Goal: Transaction & Acquisition: Book appointment/travel/reservation

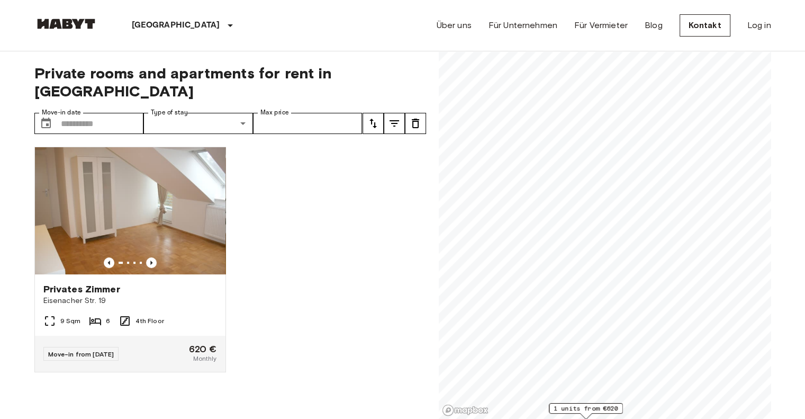
click at [31, 385] on div at bounding box center [226, 395] width 400 height 21
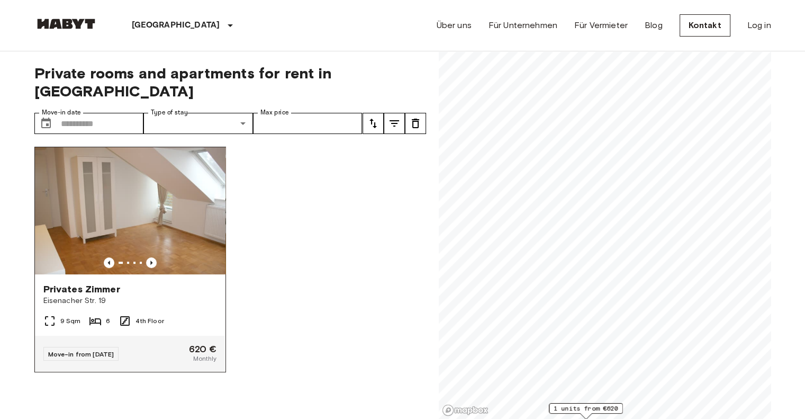
click at [205, 274] on div "Privates Zimmer Eisenacher Str. 19" at bounding box center [130, 294] width 191 height 40
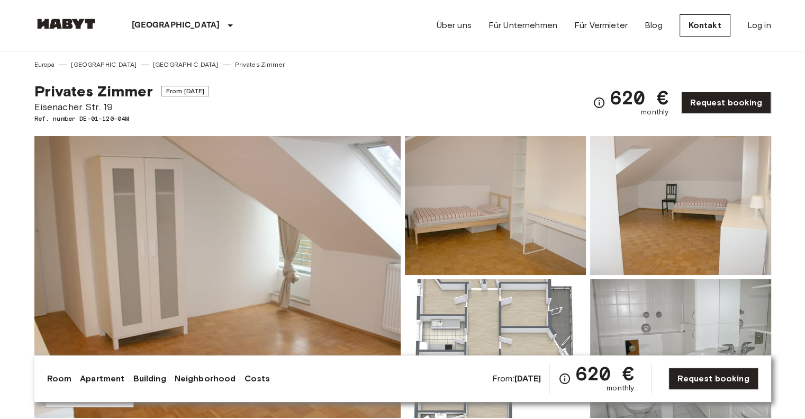
click at [295, 193] on img at bounding box center [217, 277] width 366 height 282
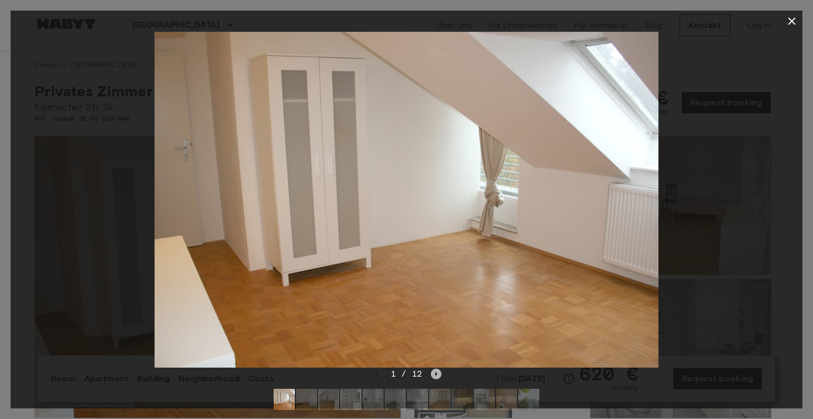
click at [438, 370] on icon "Next image" at bounding box center [436, 374] width 11 height 11
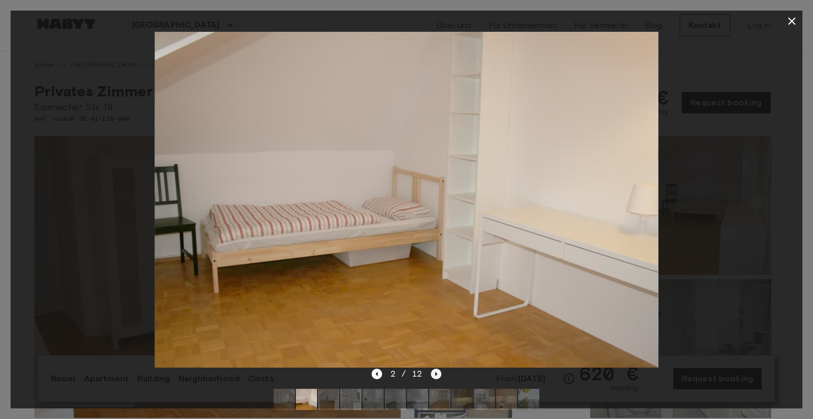
click at [438, 370] on icon "Next image" at bounding box center [436, 374] width 11 height 11
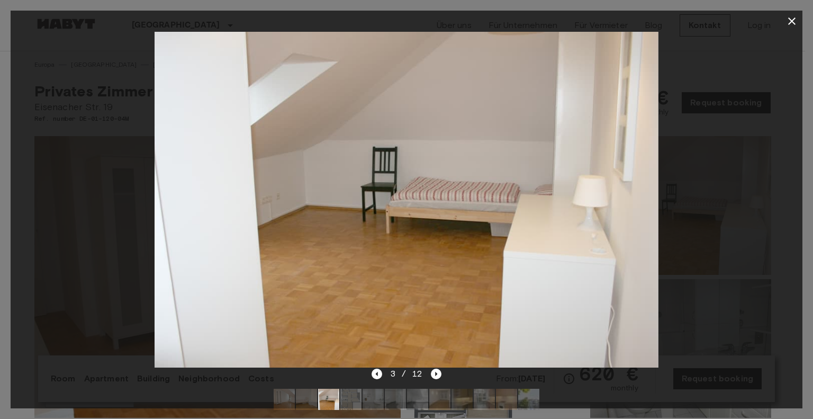
click at [504, 247] on img at bounding box center [407, 200] width 504 height 336
click at [516, 241] on img at bounding box center [407, 200] width 504 height 336
click at [438, 376] on icon "Next image" at bounding box center [436, 374] width 11 height 11
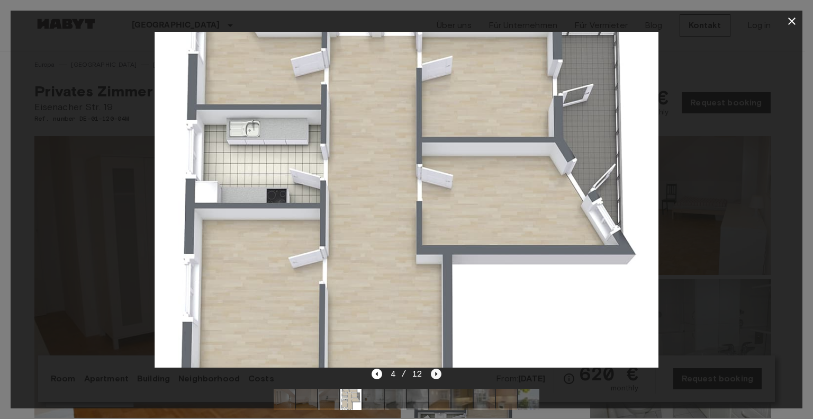
click at [438, 376] on icon "Next image" at bounding box center [436, 374] width 11 height 11
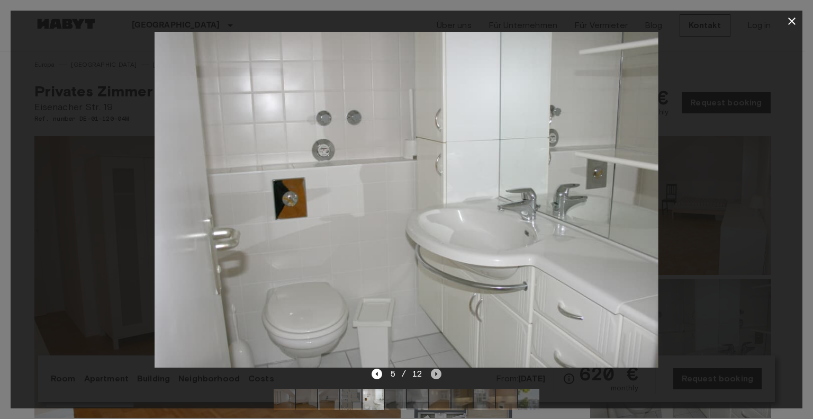
click at [438, 376] on icon "Next image" at bounding box center [436, 374] width 11 height 11
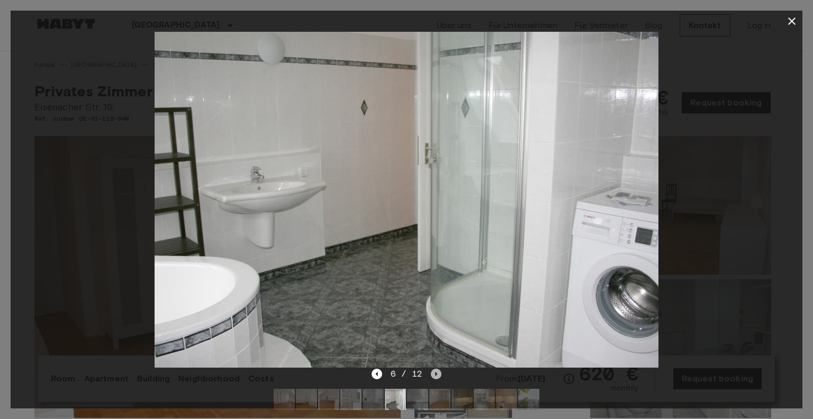
click at [435, 376] on icon "Next image" at bounding box center [436, 374] width 11 height 11
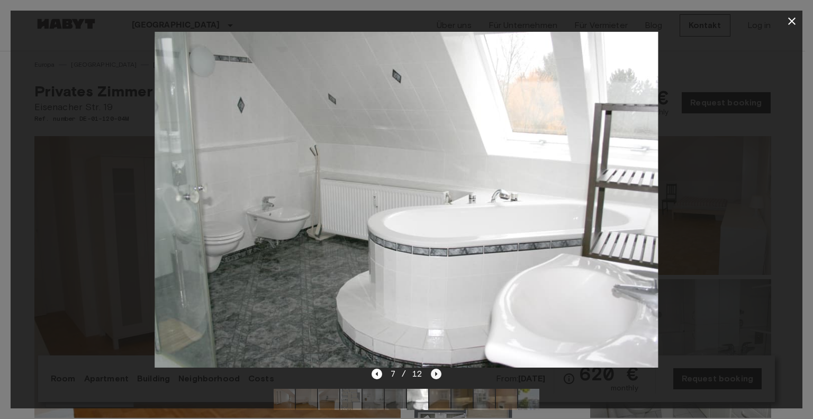
click at [435, 376] on icon "Next image" at bounding box center [436, 374] width 11 height 11
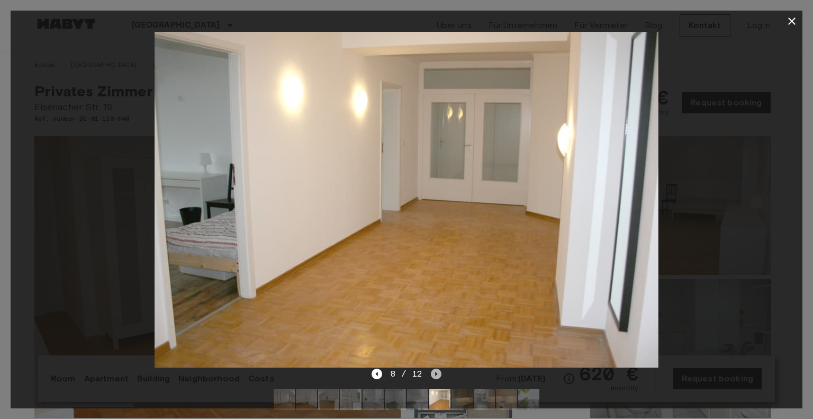
click at [435, 376] on icon "Next image" at bounding box center [436, 374] width 11 height 11
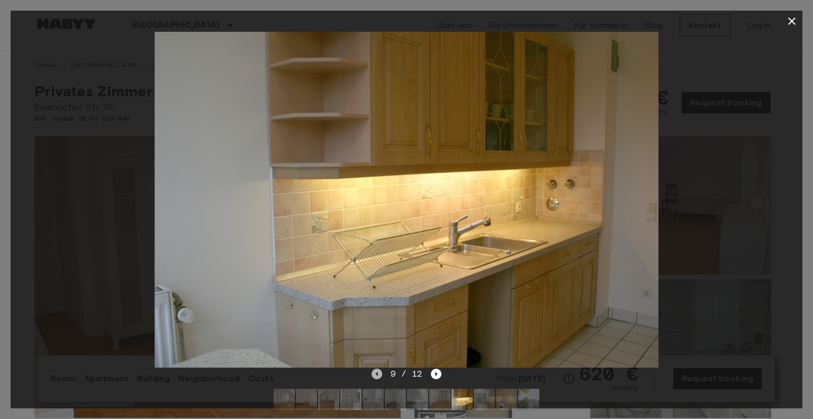
click at [376, 374] on icon "Previous image" at bounding box center [376, 374] width 2 height 4
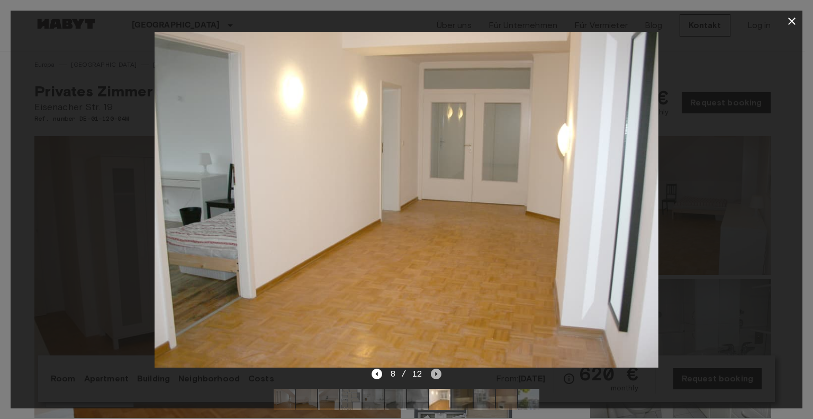
click at [436, 375] on icon "Next image" at bounding box center [437, 374] width 2 height 4
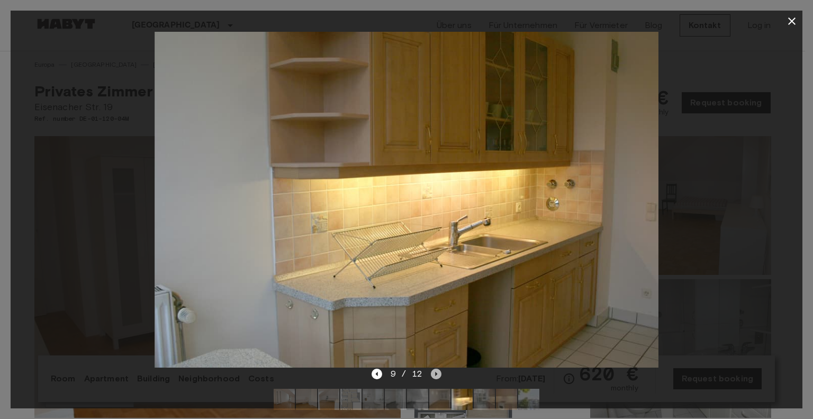
click at [436, 375] on icon "Next image" at bounding box center [437, 374] width 2 height 4
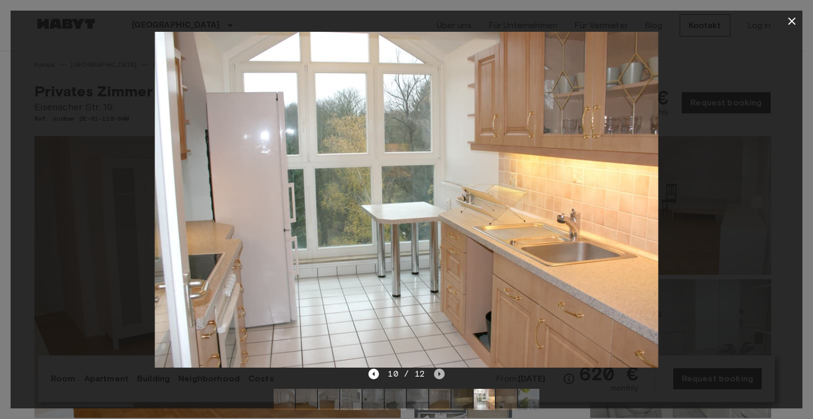
click at [439, 374] on icon "Next image" at bounding box center [439, 374] width 2 height 4
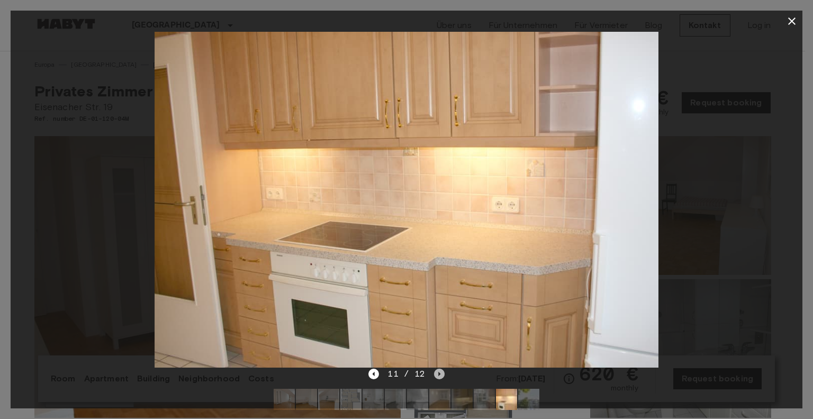
click at [439, 374] on icon "Next image" at bounding box center [439, 374] width 2 height 4
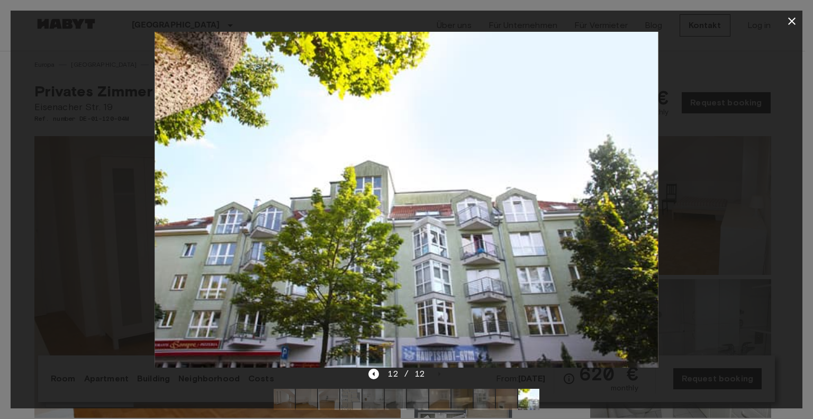
click at [696, 200] on div at bounding box center [407, 200] width 792 height 336
click at [792, 16] on icon "button" at bounding box center [792, 21] width 13 height 13
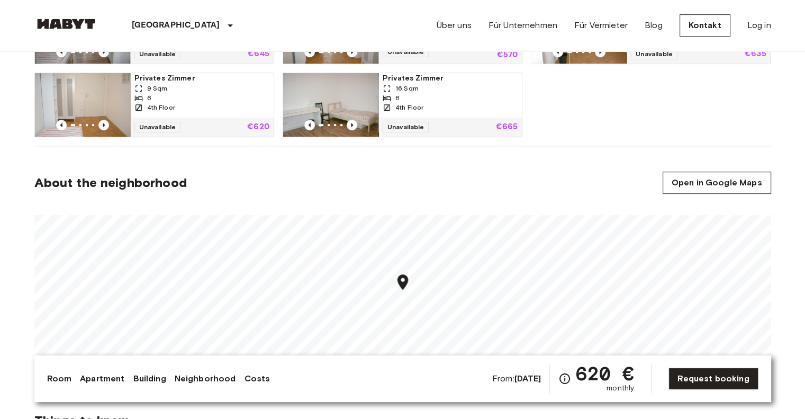
scroll to position [688, 0]
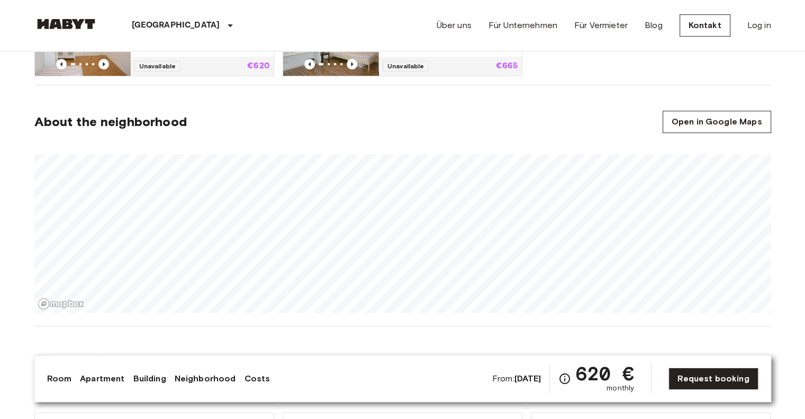
click at [439, 133] on section "About the neighborhood Open in Google Maps" at bounding box center [402, 205] width 737 height 241
click at [419, 125] on section "About the neighborhood Open in Google Maps" at bounding box center [402, 205] width 737 height 241
click at [428, 131] on section "About the neighborhood Open in Google Maps" at bounding box center [402, 205] width 737 height 241
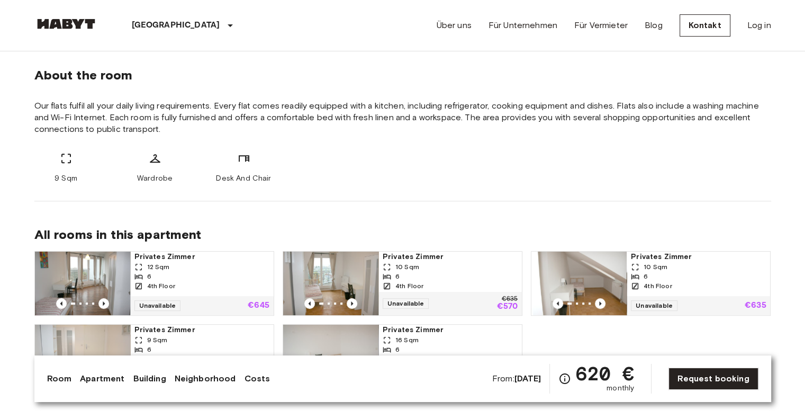
scroll to position [371, 0]
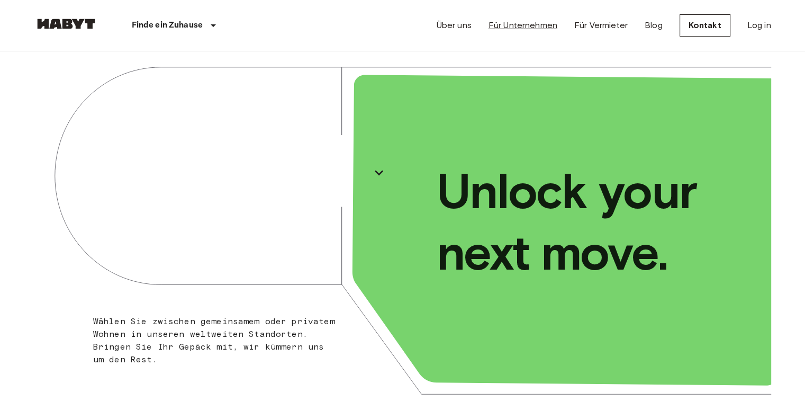
click at [537, 23] on link "Für Unternehmen" at bounding box center [523, 25] width 69 height 13
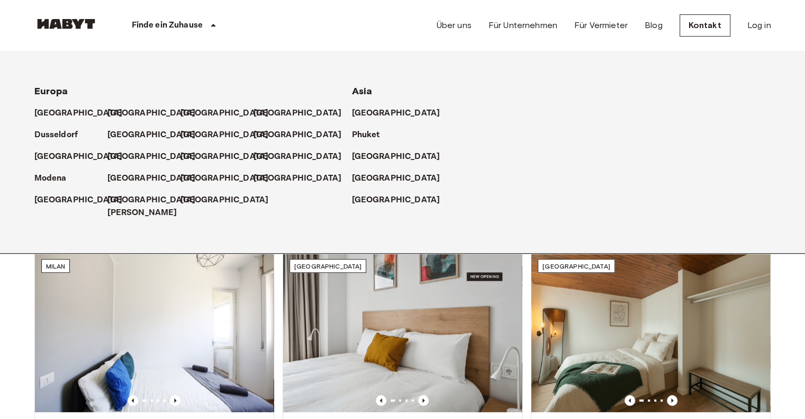
scroll to position [477, 0]
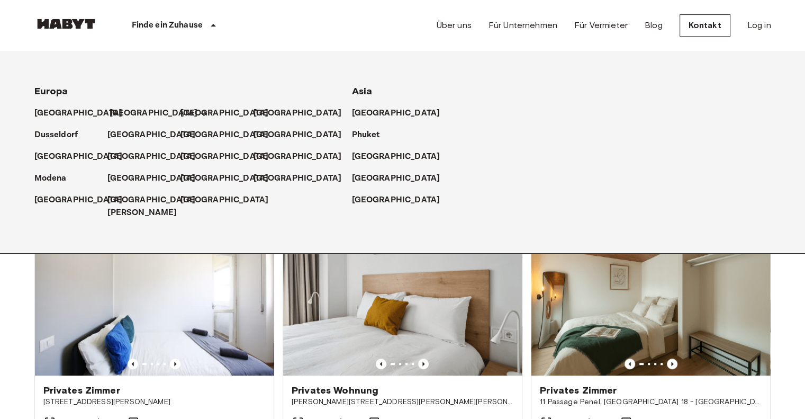
click at [121, 112] on p "[GEOGRAPHIC_DATA]" at bounding box center [154, 113] width 88 height 13
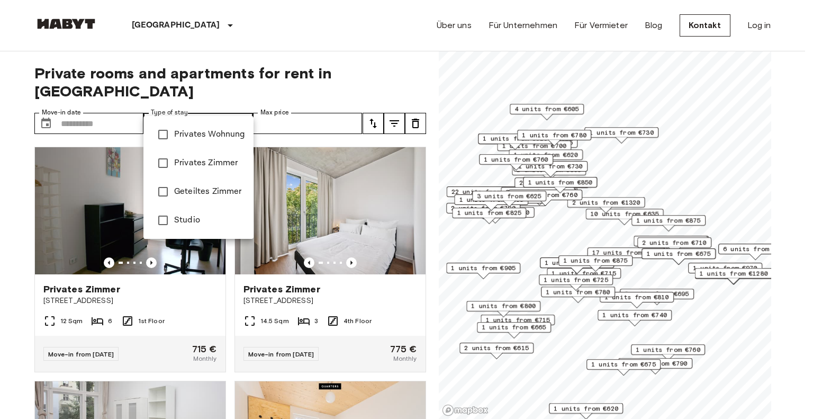
click at [214, 140] on span "Privates Wohnung" at bounding box center [209, 134] width 71 height 13
type input "**********"
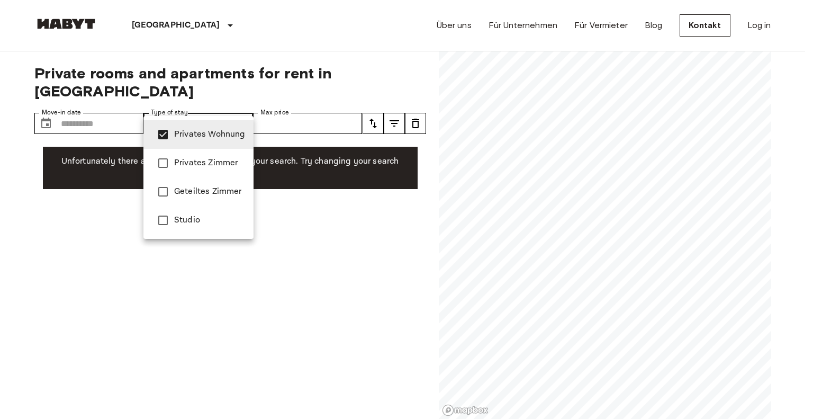
click at [294, 203] on div at bounding box center [406, 209] width 813 height 419
click at [209, 131] on span "Privates Wohnung" at bounding box center [209, 134] width 71 height 13
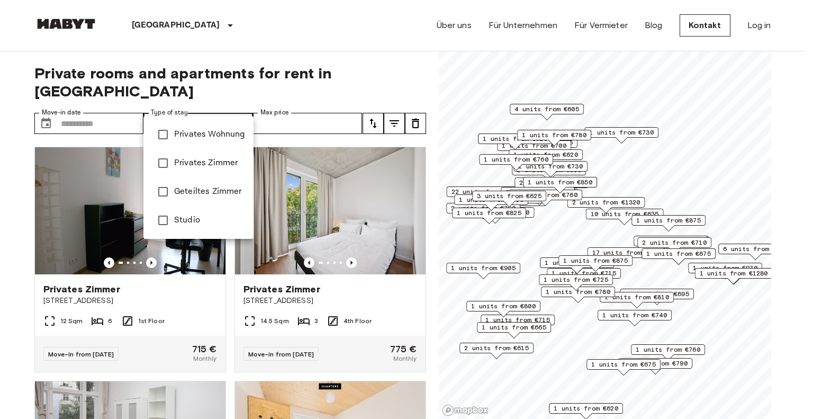
click at [221, 110] on div at bounding box center [406, 209] width 813 height 419
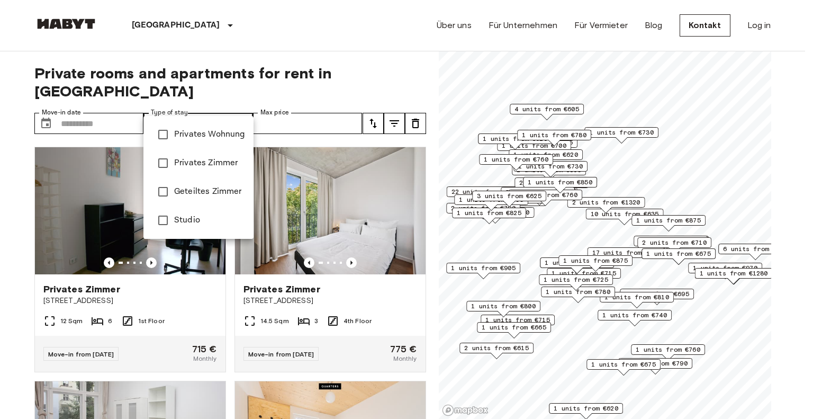
click at [202, 221] on span "Studio" at bounding box center [209, 220] width 71 height 13
type input "******"
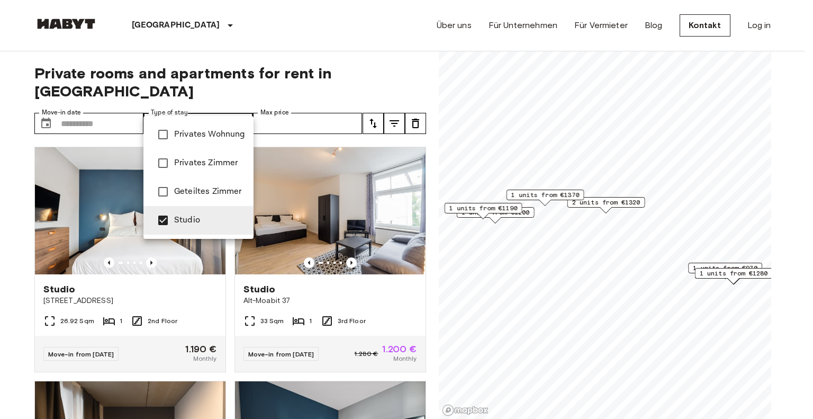
click at [23, 212] on div at bounding box center [406, 209] width 813 height 419
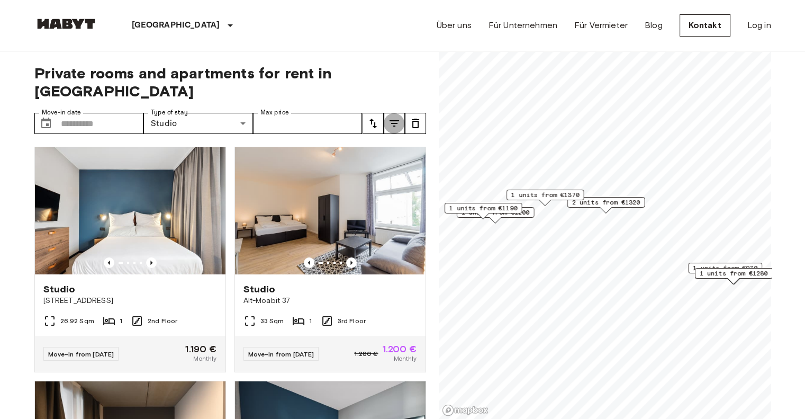
click at [394, 120] on icon "tune" at bounding box center [395, 123] width 10 height 6
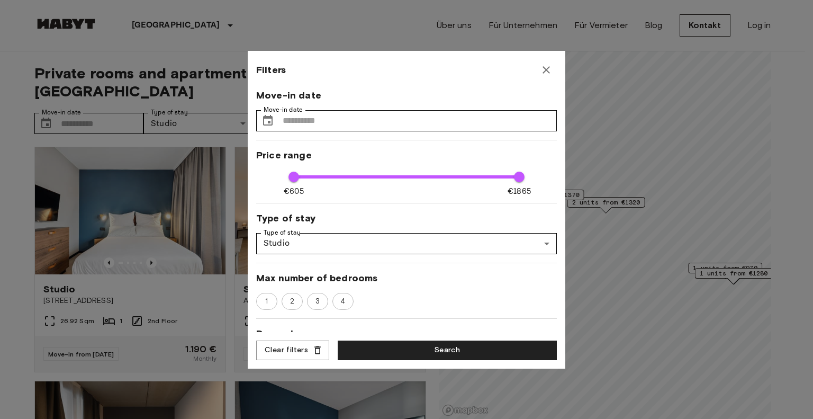
click at [412, 2] on div at bounding box center [406, 209] width 813 height 419
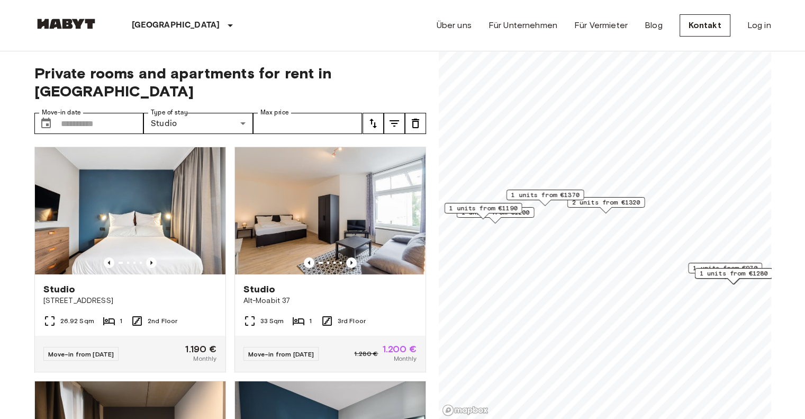
click at [372, 117] on icon "tune" at bounding box center [373, 123] width 13 height 13
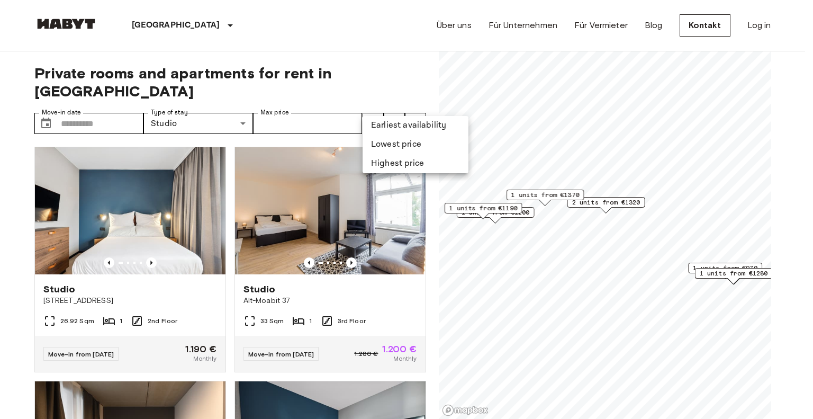
click at [391, 145] on li "Lowest price" at bounding box center [416, 144] width 106 height 19
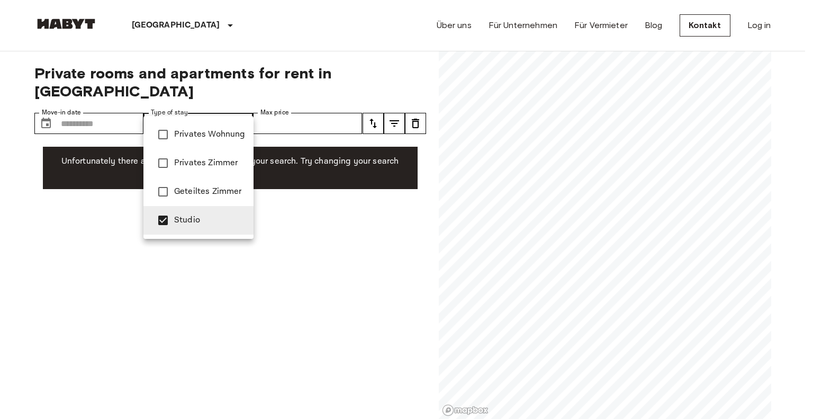
click at [213, 220] on span "Studio" at bounding box center [209, 220] width 71 height 13
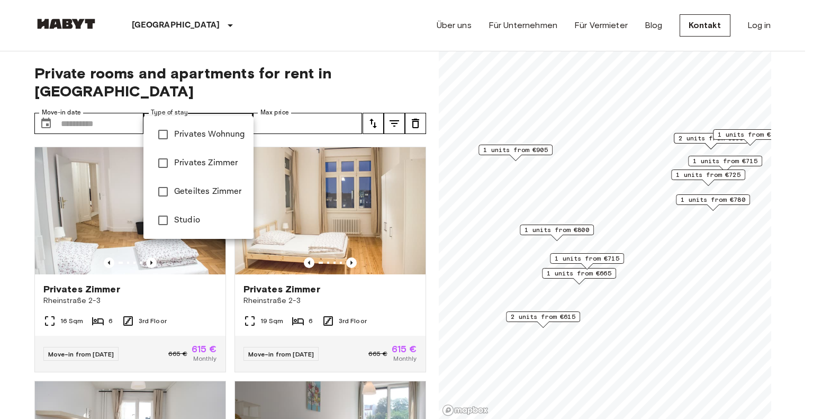
click at [228, 167] on span "Privates Zimmer" at bounding box center [209, 163] width 71 height 13
type input "**********"
click at [24, 192] on div at bounding box center [406, 209] width 813 height 419
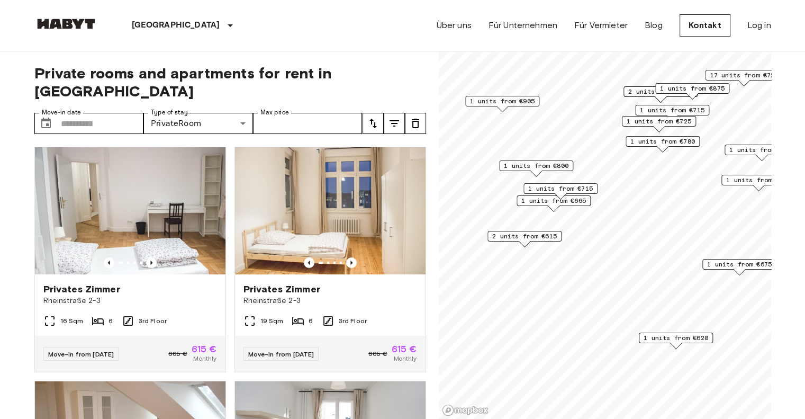
click at [682, 339] on span "1 units from €620" at bounding box center [676, 338] width 65 height 10
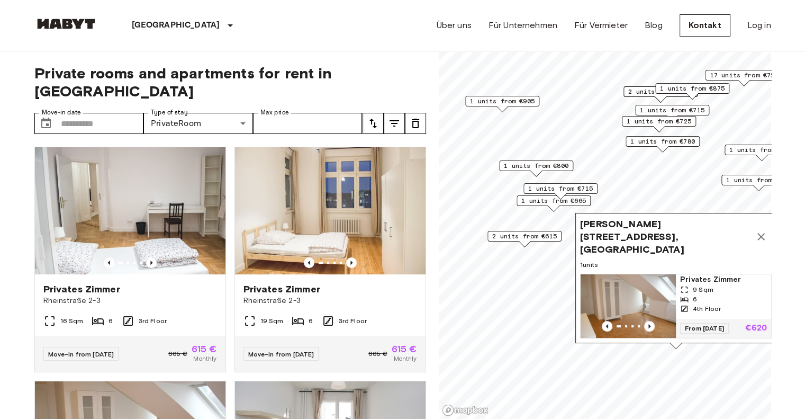
click at [640, 284] on img "Map marker" at bounding box center [628, 306] width 95 height 64
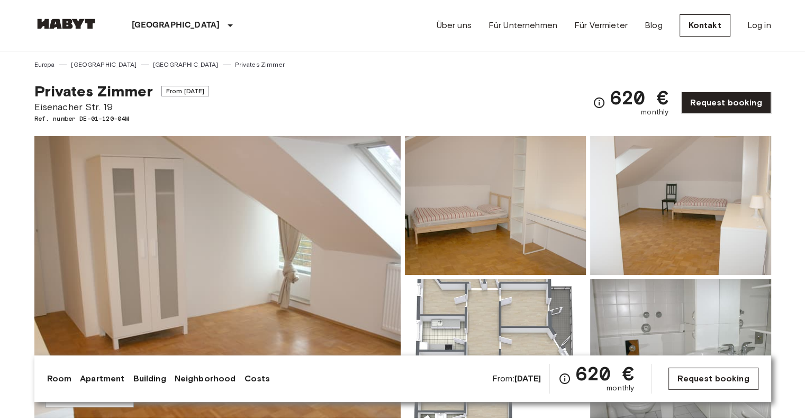
click at [720, 376] on link "Request booking" at bounding box center [713, 378] width 89 height 22
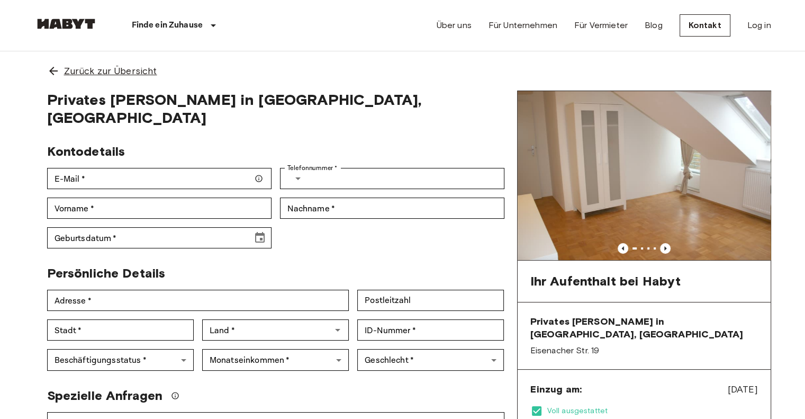
click at [128, 68] on span "Zurück zur Übersicht" at bounding box center [110, 71] width 93 height 14
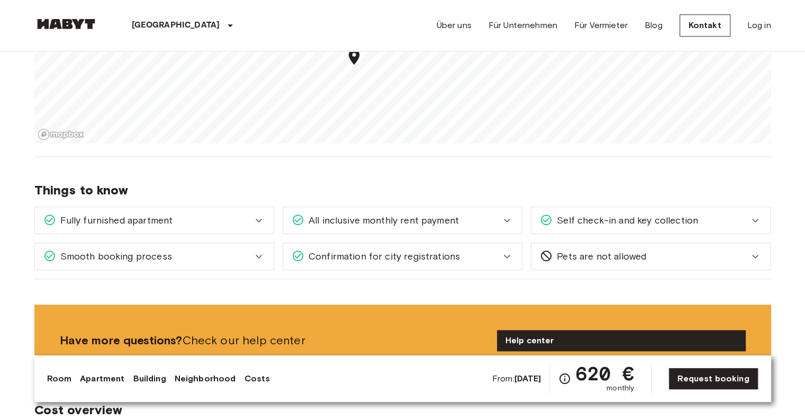
scroll to position [900, 0]
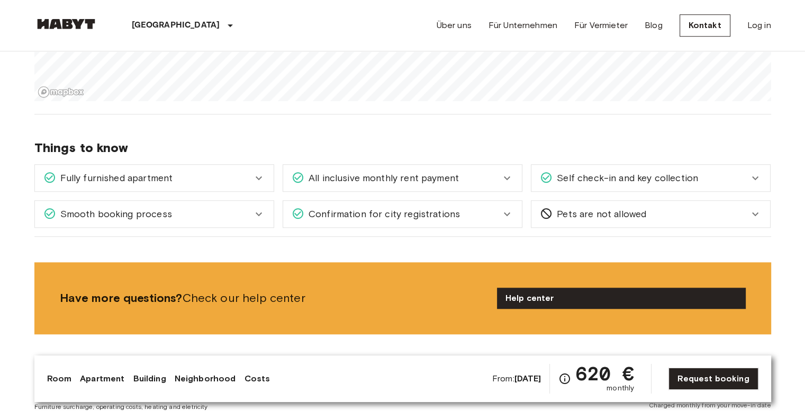
click at [451, 176] on span "All inclusive monthly rent payment" at bounding box center [381, 178] width 155 height 14
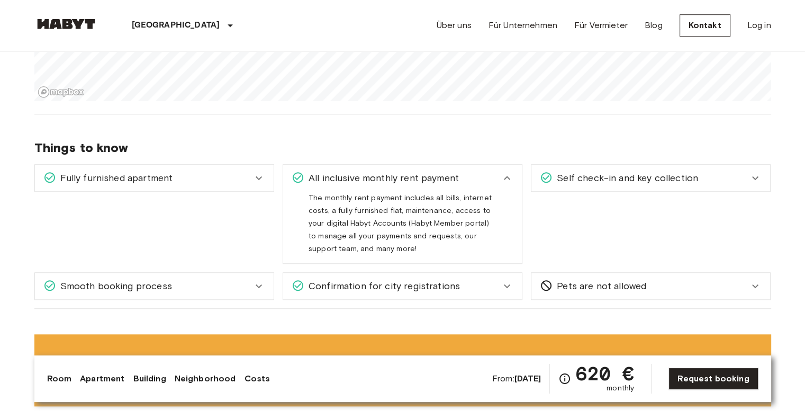
click at [473, 171] on div "All inclusive monthly rent payment" at bounding box center [396, 178] width 209 height 14
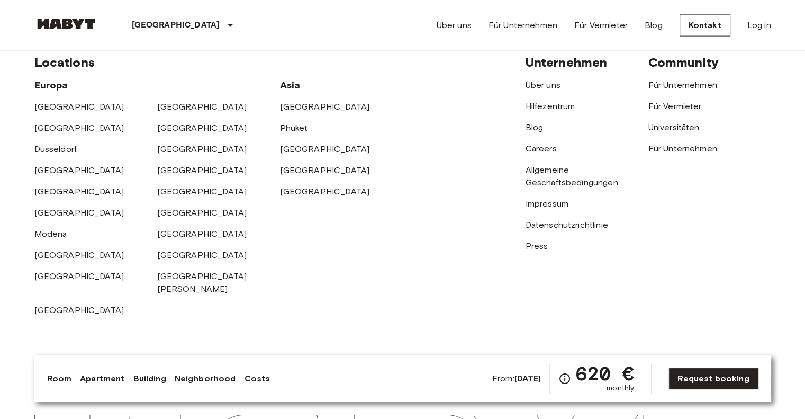
scroll to position [2383, 0]
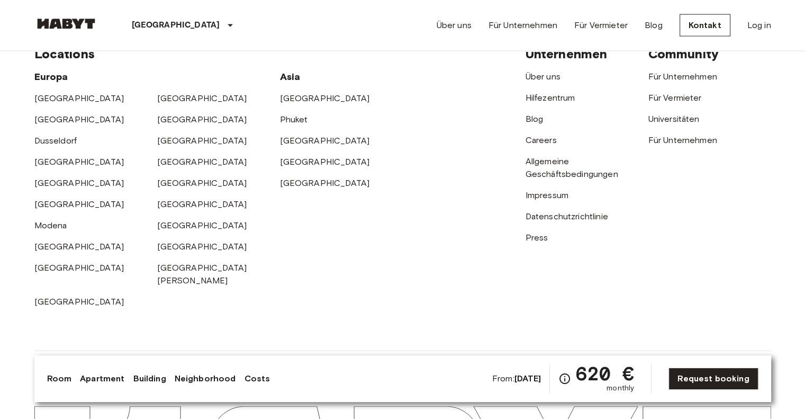
click at [146, 379] on link "Building" at bounding box center [149, 378] width 33 height 13
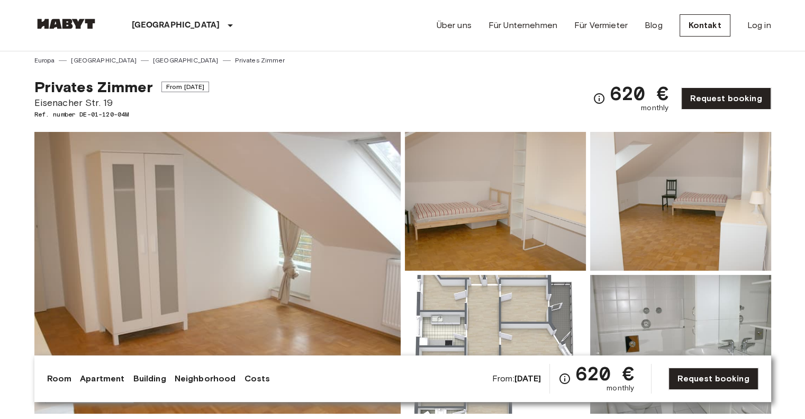
scroll to position [0, 0]
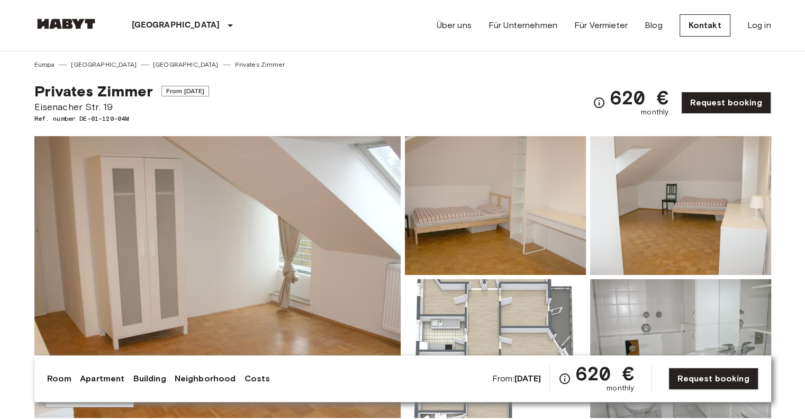
click at [180, 379] on link "Neighborhood" at bounding box center [205, 378] width 61 height 13
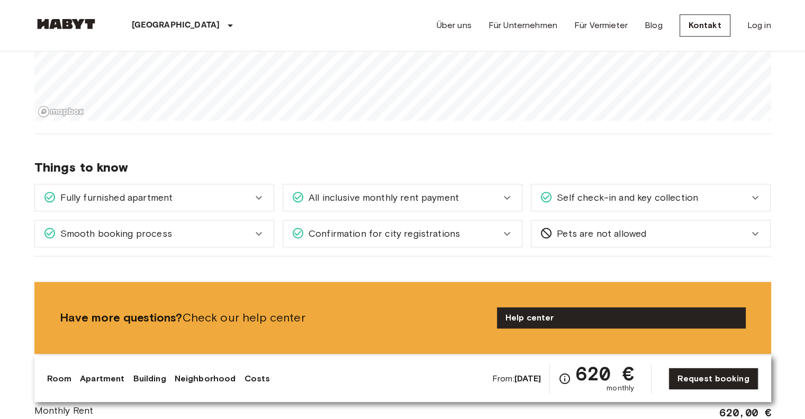
scroll to position [881, 0]
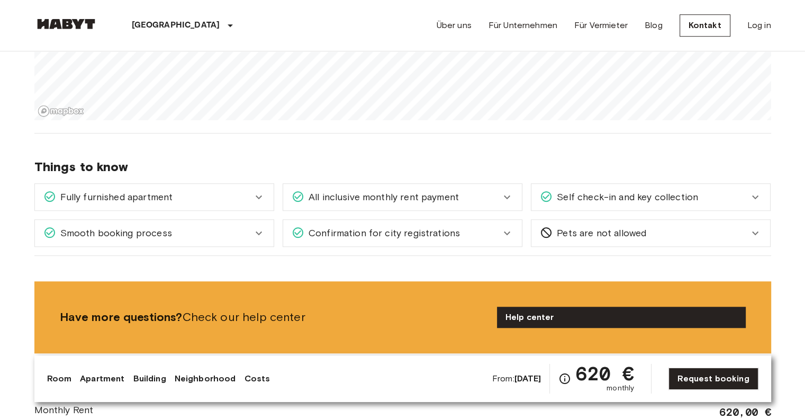
click at [237, 197] on div "Fully furnished apartment" at bounding box center [147, 197] width 209 height 14
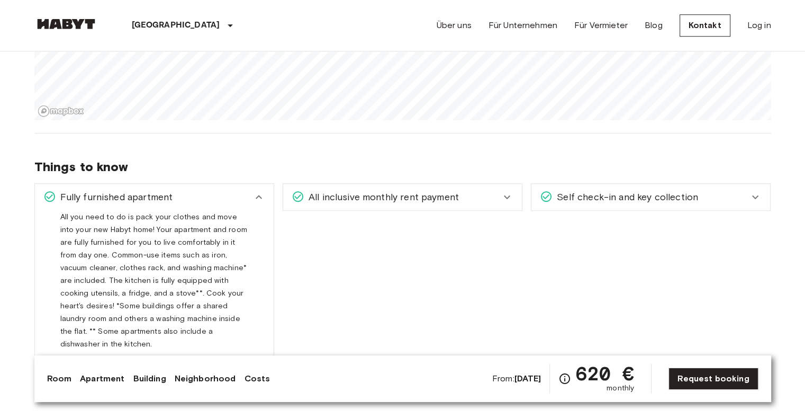
click at [237, 197] on div "Fully furnished apartment" at bounding box center [147, 197] width 209 height 14
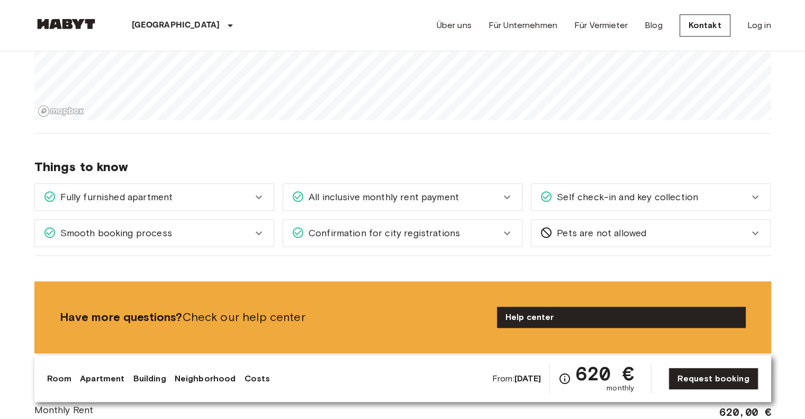
click at [230, 226] on div "Smooth booking process" at bounding box center [147, 233] width 209 height 14
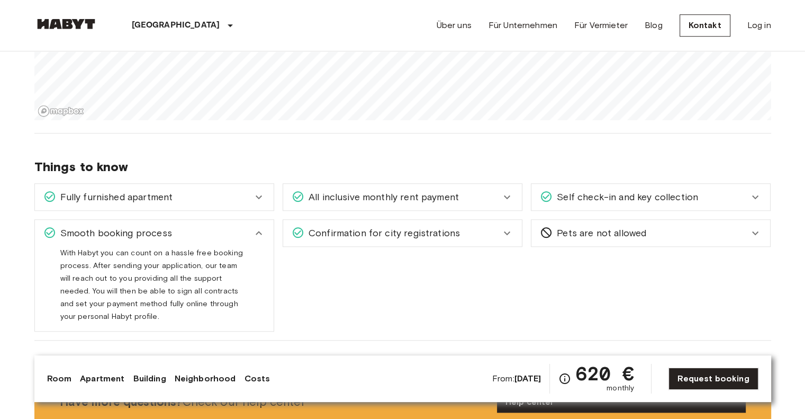
click at [230, 226] on div "Smooth booking process" at bounding box center [147, 233] width 209 height 14
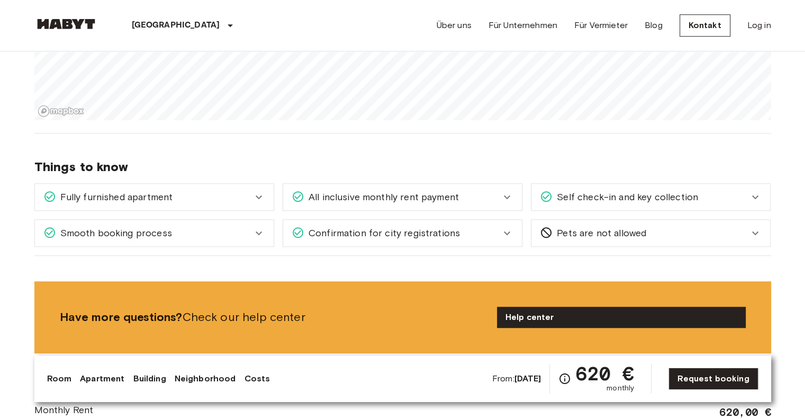
click at [472, 199] on div "All inclusive monthly rent payment" at bounding box center [396, 197] width 209 height 14
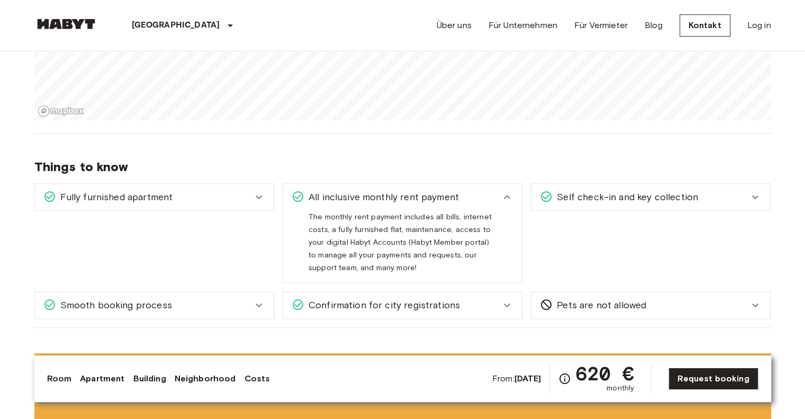
click at [472, 199] on div "All inclusive monthly rent payment" at bounding box center [396, 197] width 209 height 14
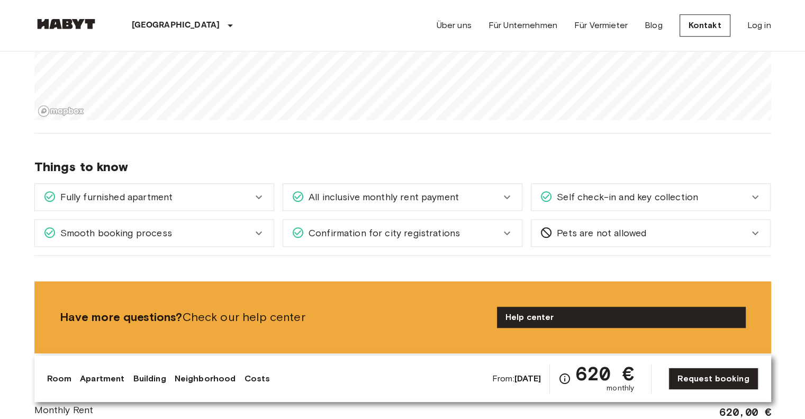
click at [442, 229] on span "Confirmation for city registrations" at bounding box center [382, 233] width 156 height 14
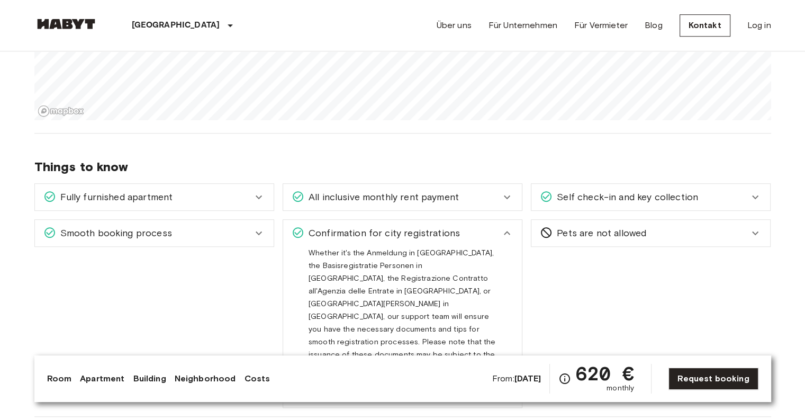
click at [442, 229] on span "Confirmation for city registrations" at bounding box center [382, 233] width 156 height 14
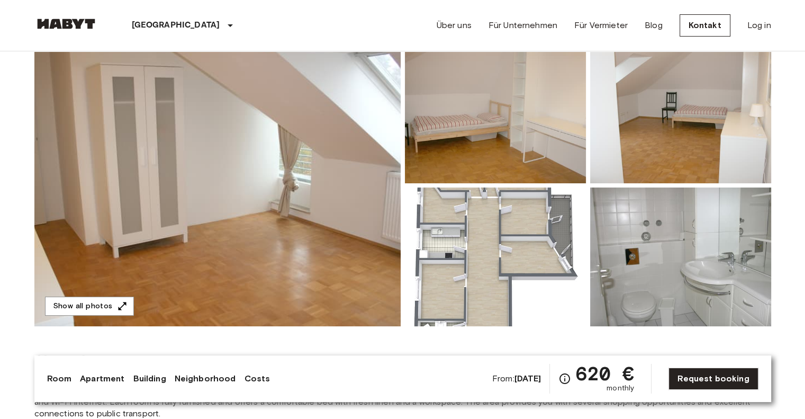
scroll to position [159, 0]
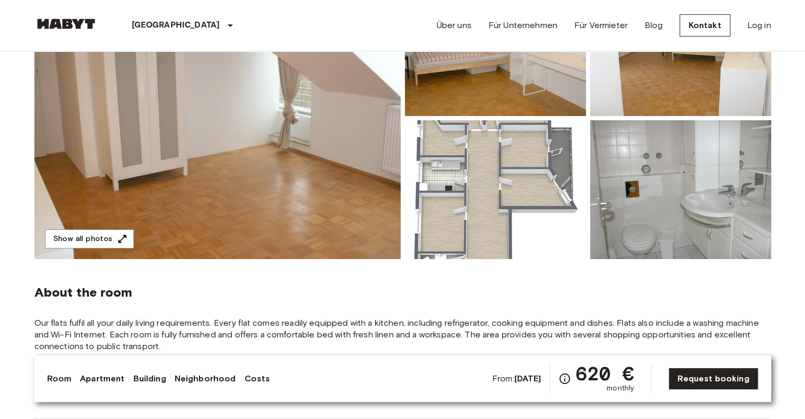
click at [517, 247] on img at bounding box center [495, 189] width 181 height 139
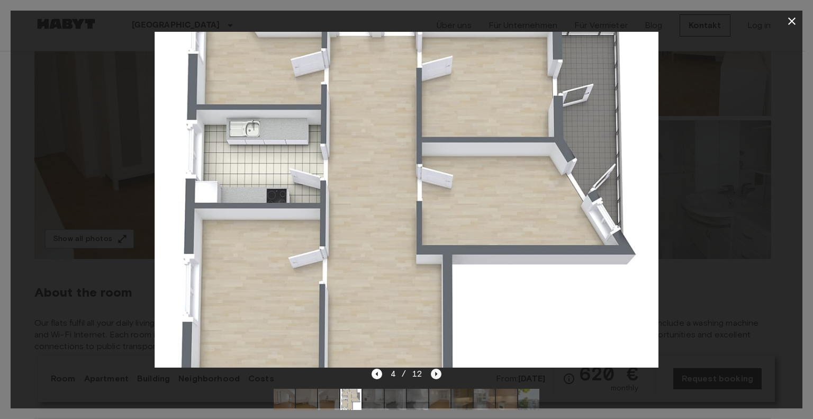
click at [434, 369] on icon "Next image" at bounding box center [436, 374] width 11 height 11
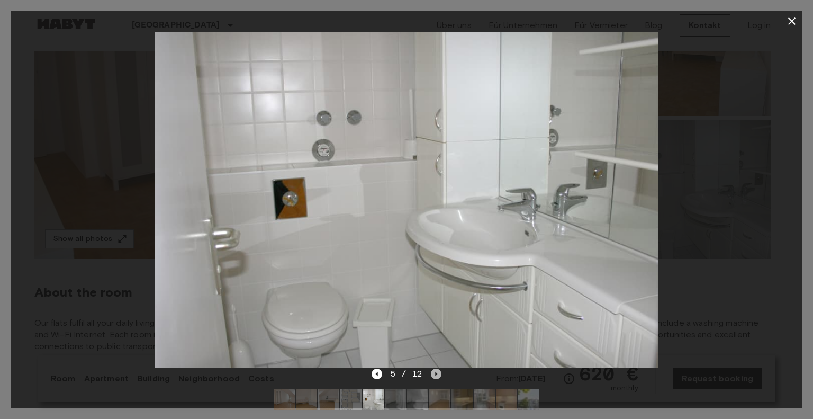
click at [438, 373] on icon "Next image" at bounding box center [436, 374] width 11 height 11
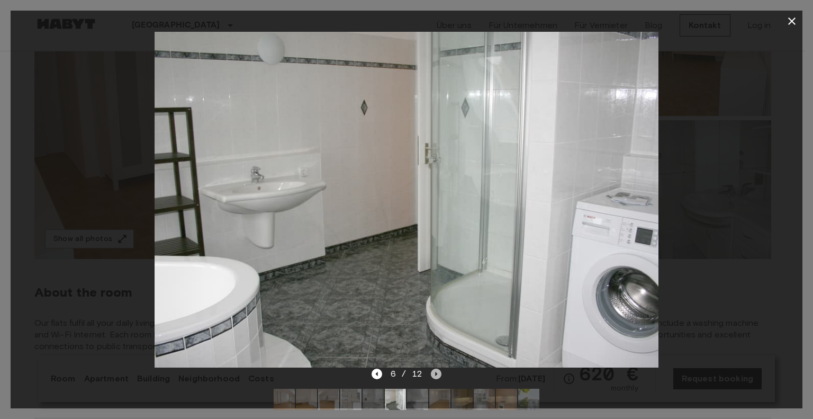
click at [438, 373] on icon "Next image" at bounding box center [436, 374] width 11 height 11
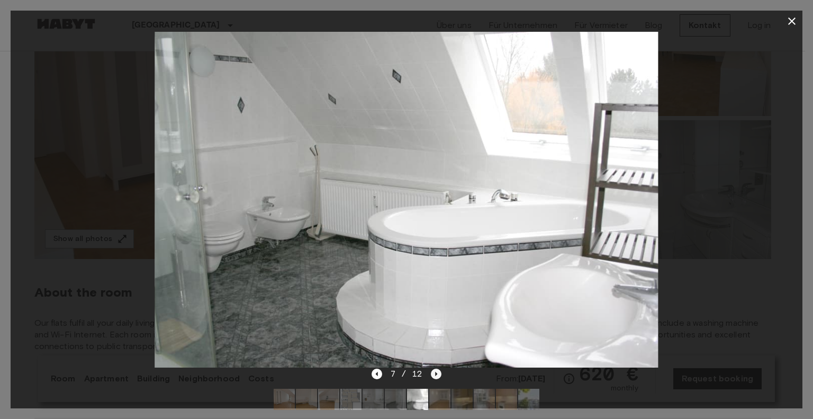
click at [438, 373] on icon "Next image" at bounding box center [436, 374] width 11 height 11
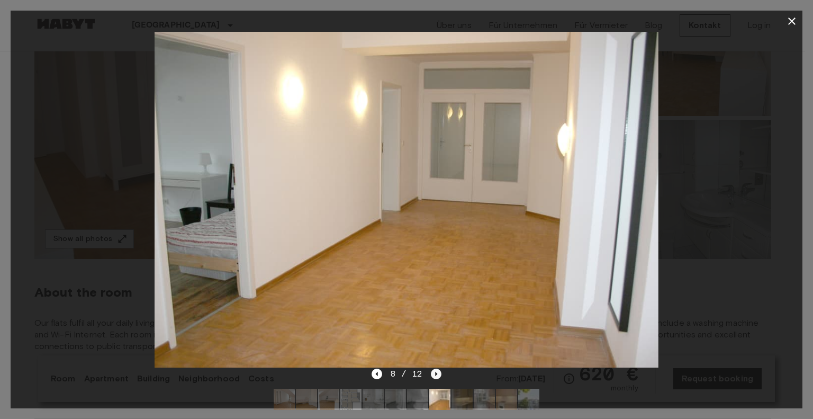
click at [438, 373] on icon "Next image" at bounding box center [436, 374] width 11 height 11
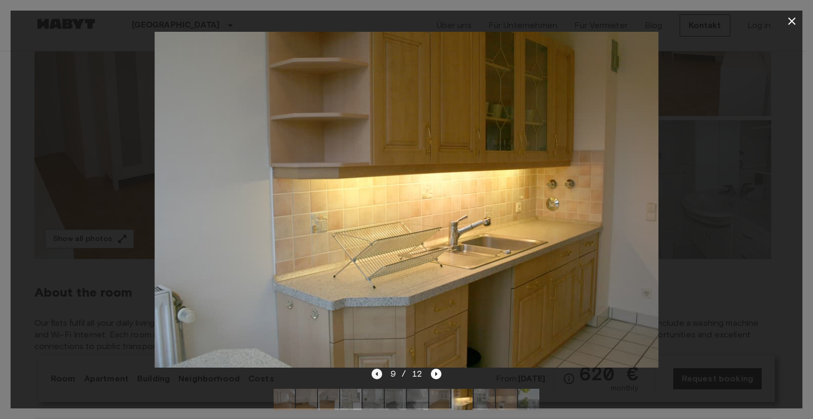
click at [377, 376] on icon "Previous image" at bounding box center [377, 374] width 11 height 11
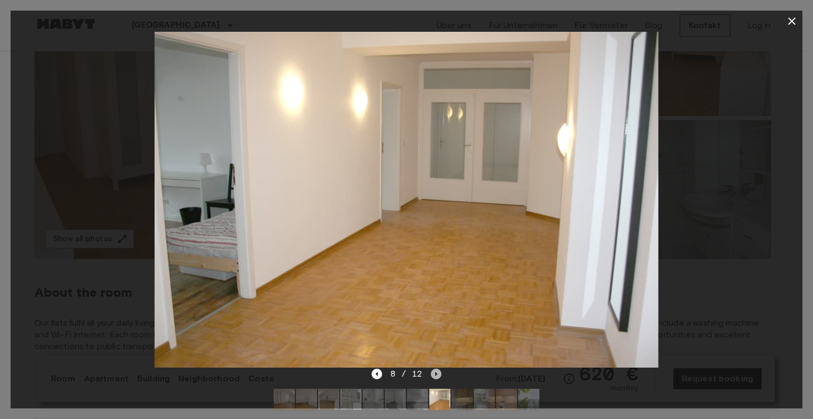
click at [434, 372] on icon "Next image" at bounding box center [436, 374] width 11 height 11
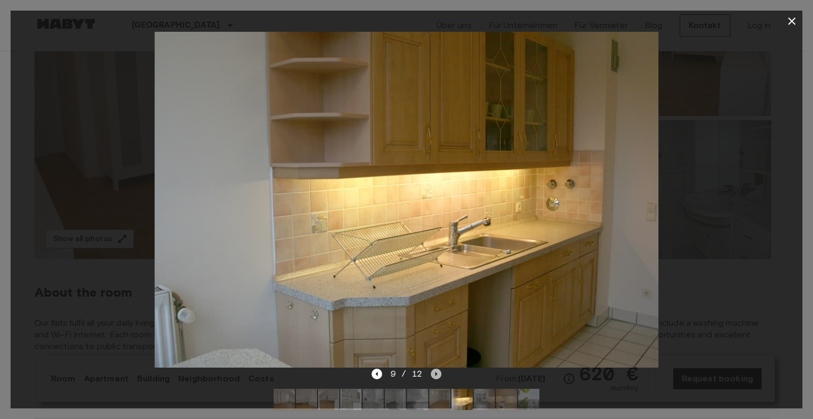
click at [434, 372] on icon "Next image" at bounding box center [436, 374] width 11 height 11
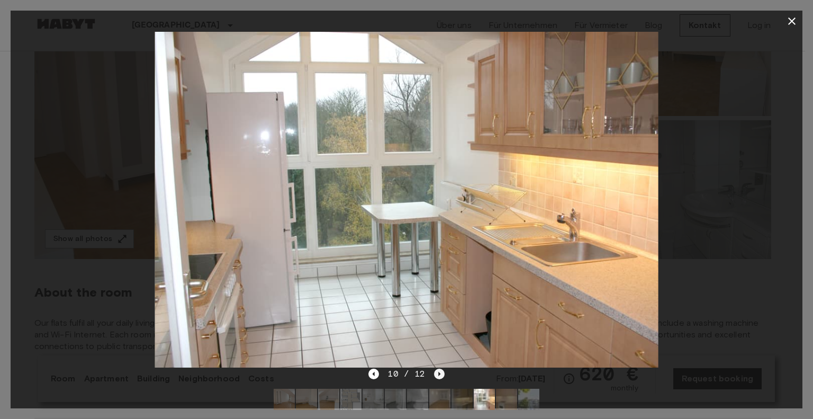
click at [434, 372] on icon "Next image" at bounding box center [439, 374] width 11 height 11
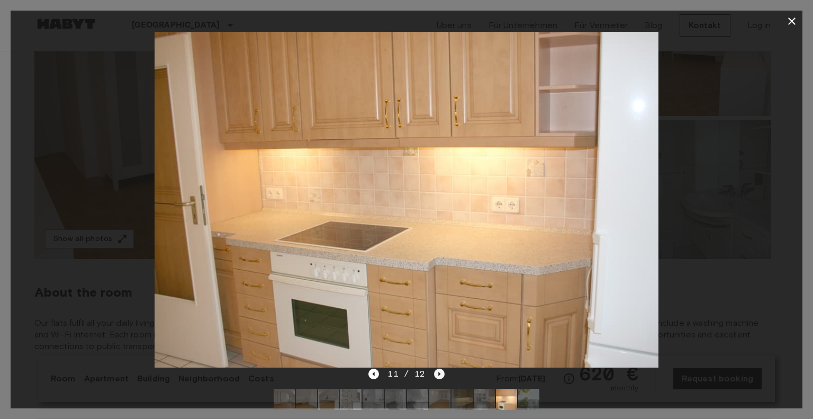
click at [434, 372] on icon "Next image" at bounding box center [439, 374] width 11 height 11
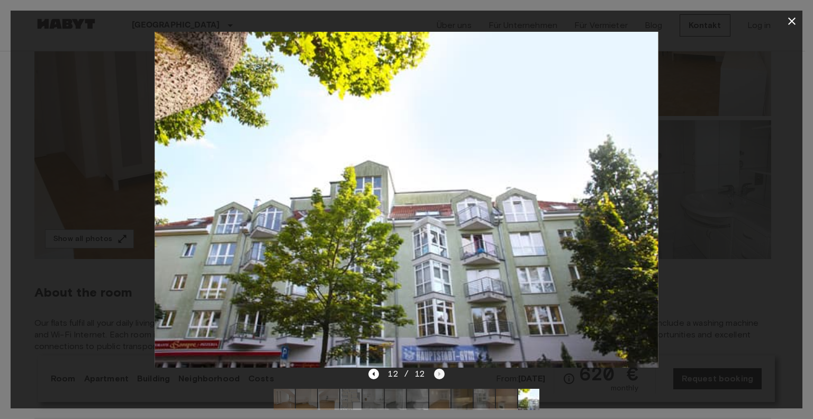
click at [434, 372] on div "12 / 12" at bounding box center [407, 373] width 76 height 13
click at [796, 15] on icon "button" at bounding box center [792, 21] width 13 height 13
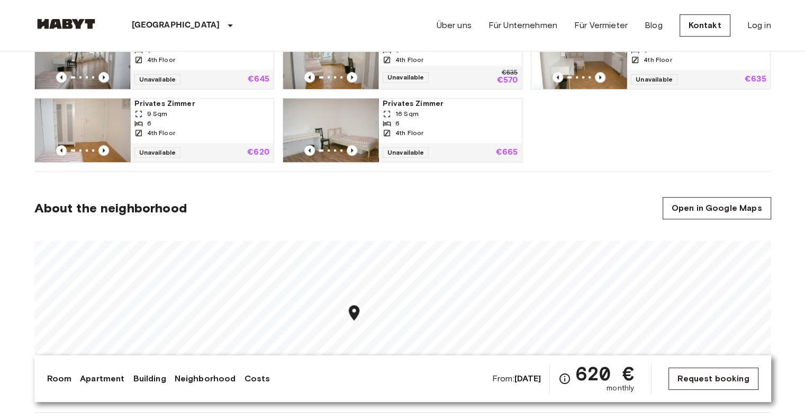
scroll to position [635, 0]
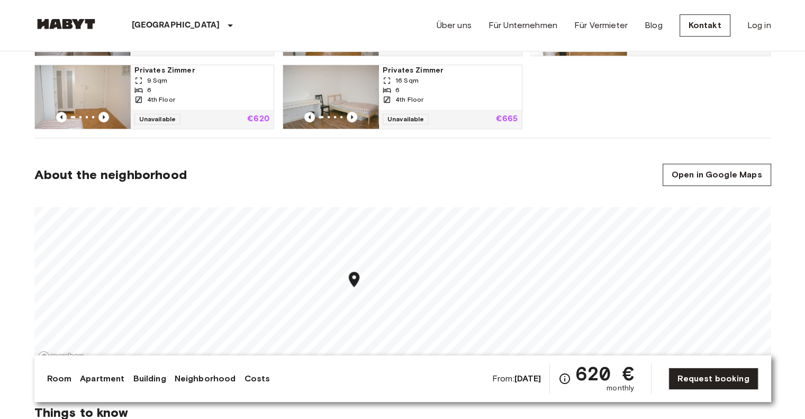
click at [707, 364] on div "From: Dec 4 2025 620 € monthly Request booking" at bounding box center [625, 379] width 266 height 30
click at [733, 379] on link "Request booking" at bounding box center [713, 378] width 89 height 22
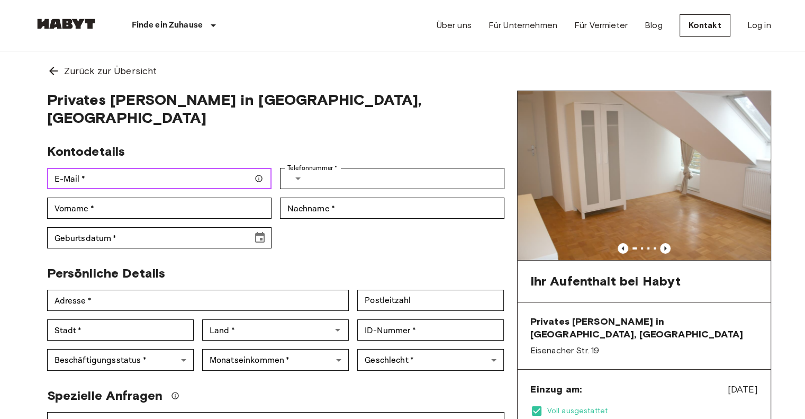
click at [115, 168] on input "E-Mail   *" at bounding box center [159, 178] width 225 height 21
type input "**********"
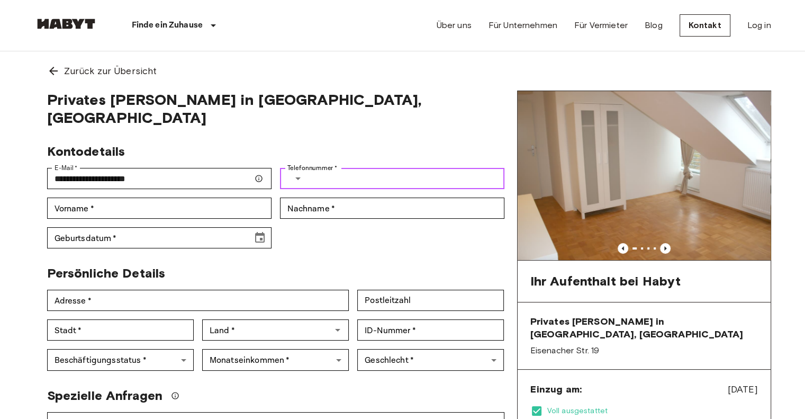
type input "**********"
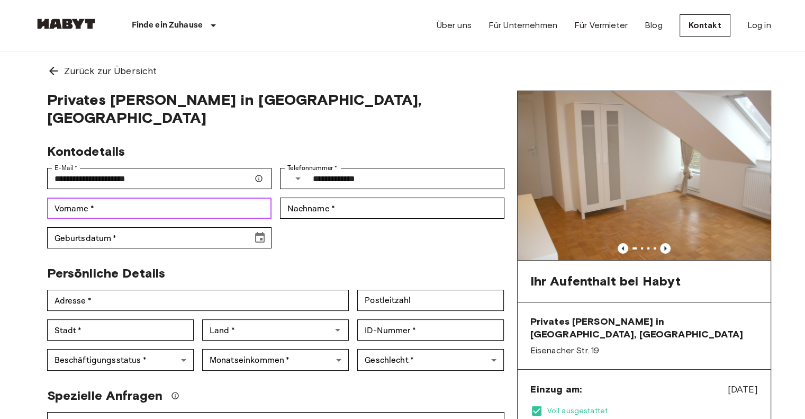
type input "****"
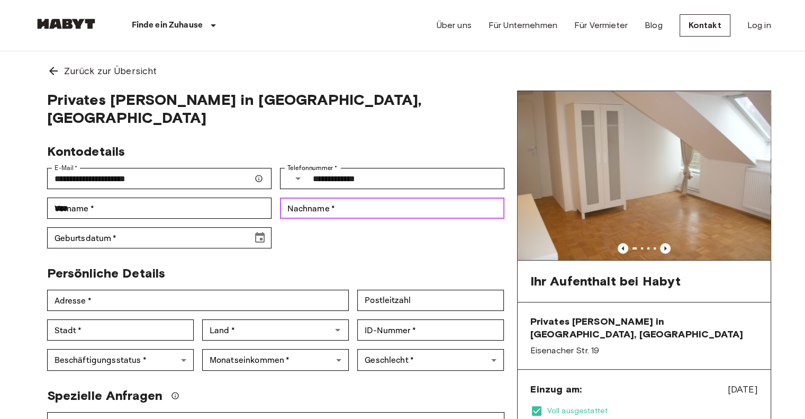
type input "*****"
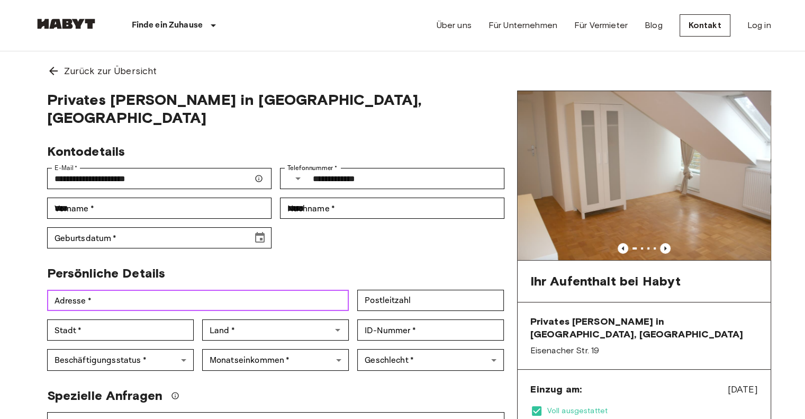
type input "**********"
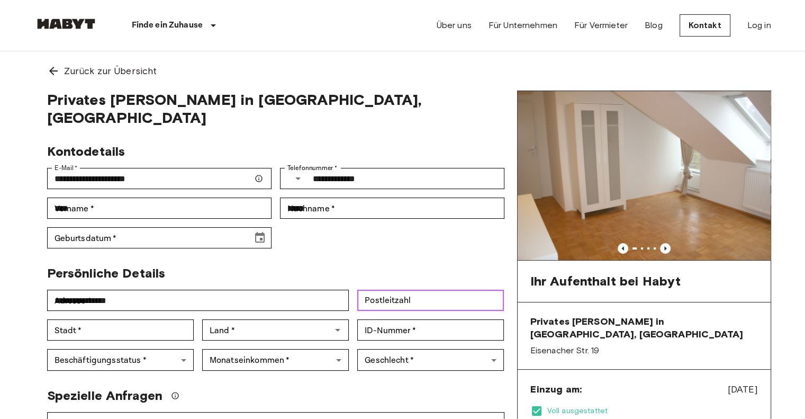
type input "*****"
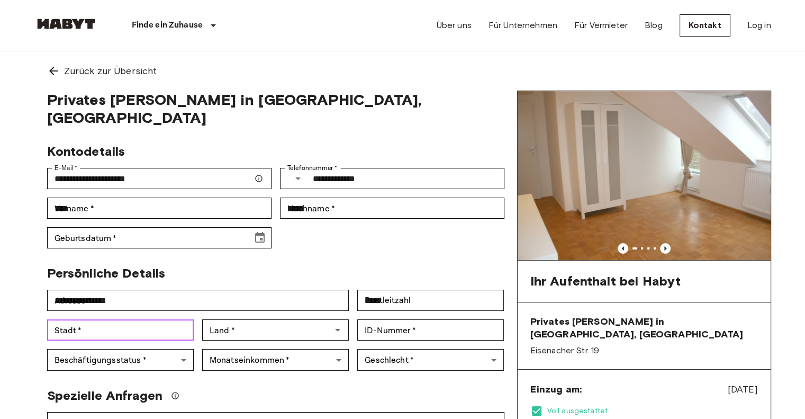
type input "******"
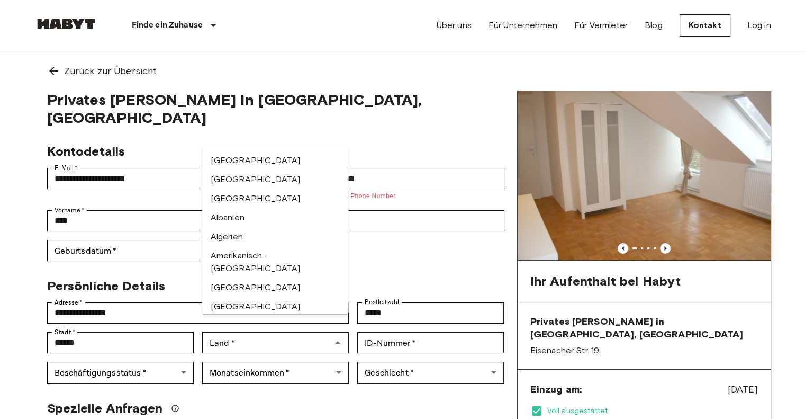
click at [385, 218] on div "**********" at bounding box center [272, 198] width 466 height 126
click at [372, 230] on div "**********" at bounding box center [272, 198] width 466 height 126
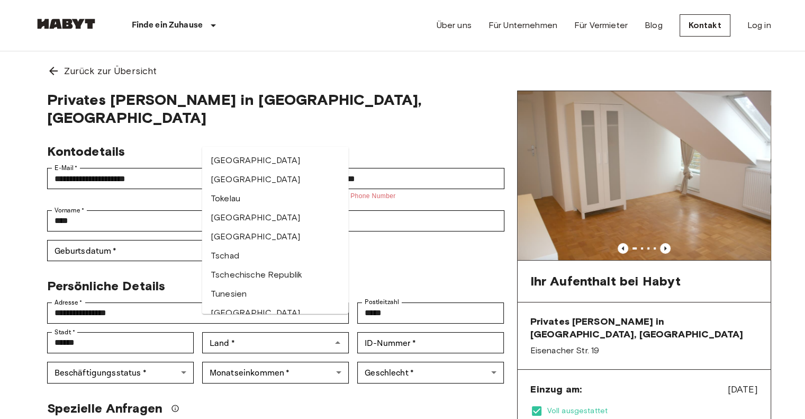
scroll to position [4289, 0]
click at [249, 246] on li "Tunesien" at bounding box center [275, 255] width 147 height 19
type input "********"
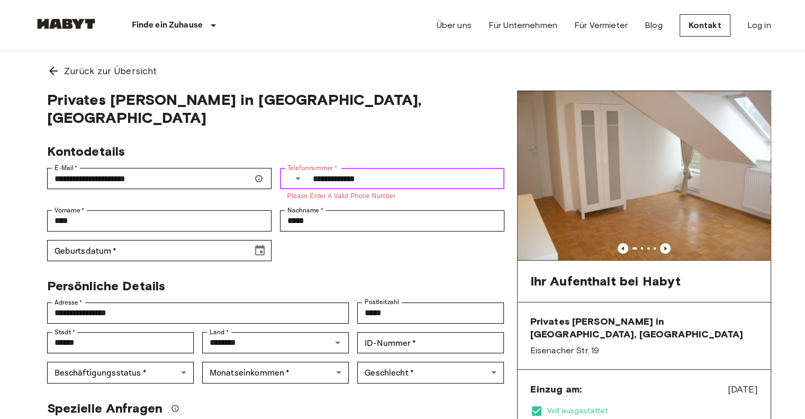
drag, startPoint x: 322, startPoint y: 162, endPoint x: 304, endPoint y: 163, distance: 18.0
click at [304, 168] on div "**********" at bounding box center [392, 178] width 225 height 21
click at [323, 168] on input "**********" at bounding box center [409, 178] width 191 height 21
type input "**********"
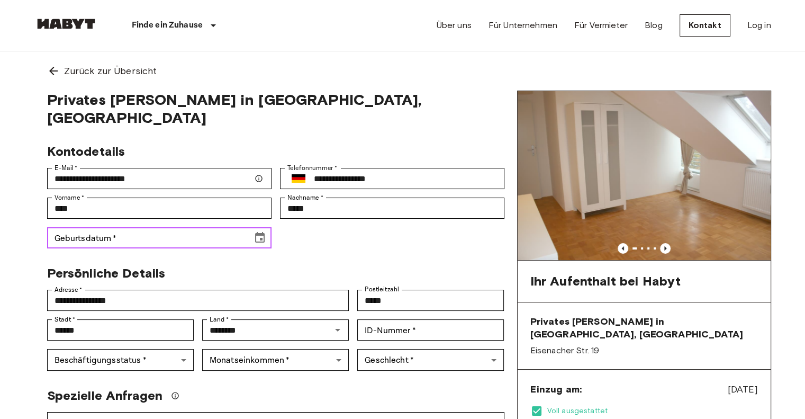
click at [199, 227] on input "Geburtsdatum   *" at bounding box center [146, 237] width 198 height 21
drag, startPoint x: 120, startPoint y: 228, endPoint x: 112, endPoint y: 241, distance: 15.0
drag, startPoint x: 107, startPoint y: 222, endPoint x: 83, endPoint y: 224, distance: 24.4
click at [83, 227] on input "**********" at bounding box center [146, 237] width 198 height 21
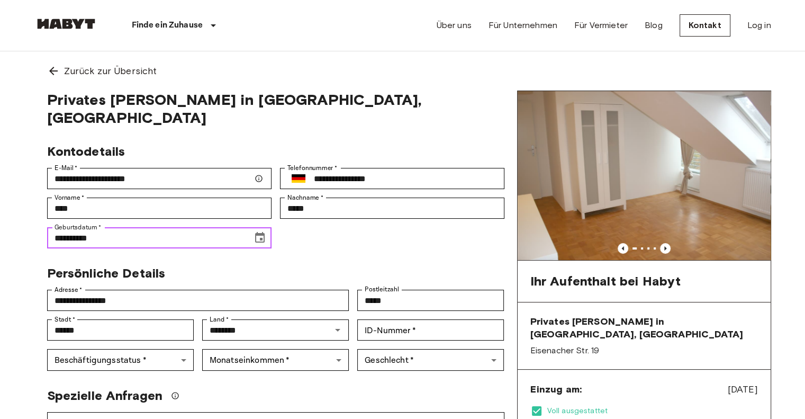
drag, startPoint x: 101, startPoint y: 223, endPoint x: 87, endPoint y: 223, distance: 13.2
click at [87, 227] on input "**********" at bounding box center [146, 237] width 198 height 21
type input "**********"
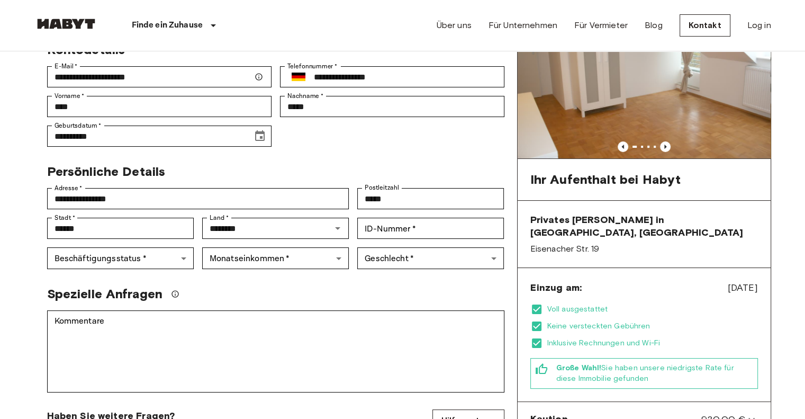
scroll to position [106, 0]
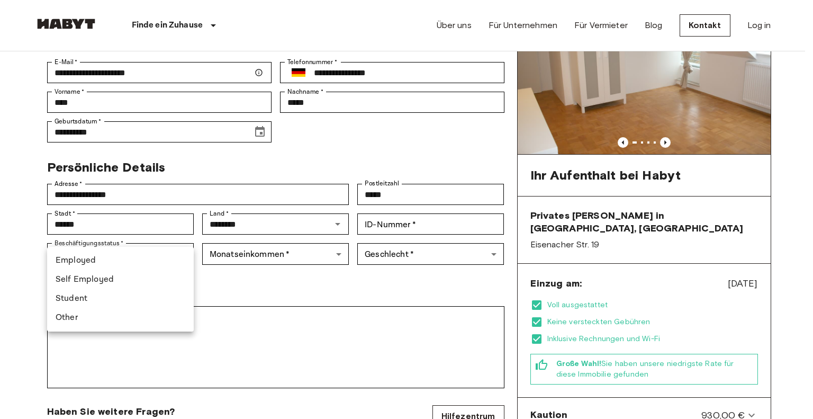
click at [134, 263] on li "Employed" at bounding box center [120, 260] width 147 height 19
type input "********"
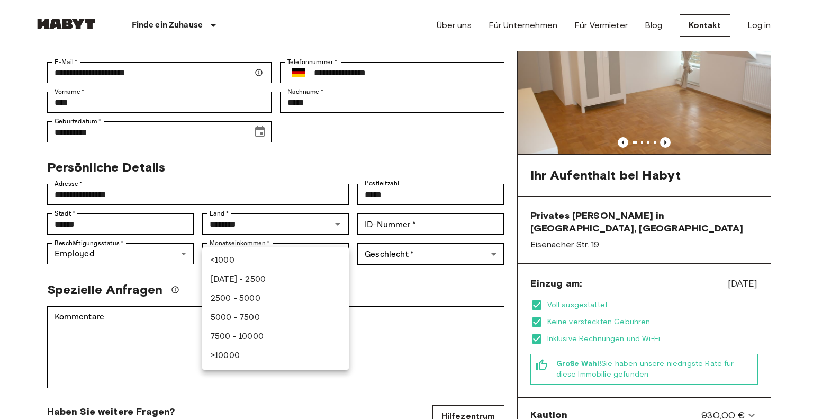
click at [266, 300] on li "2500 - 5000" at bounding box center [275, 298] width 147 height 19
type input "******"
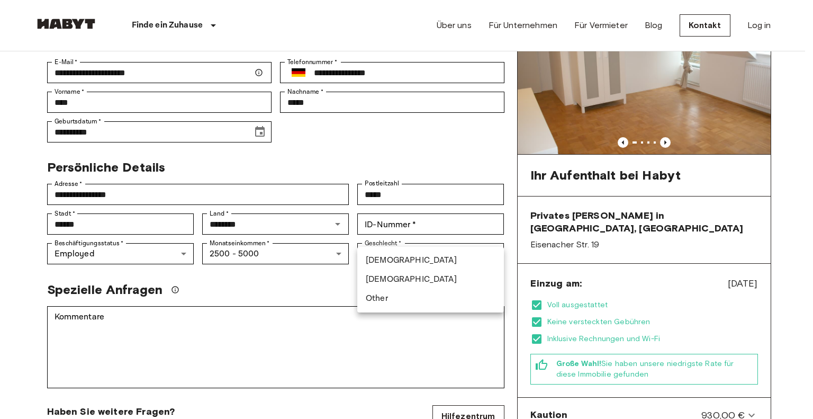
click at [375, 258] on li "Male" at bounding box center [430, 260] width 147 height 19
type input "****"
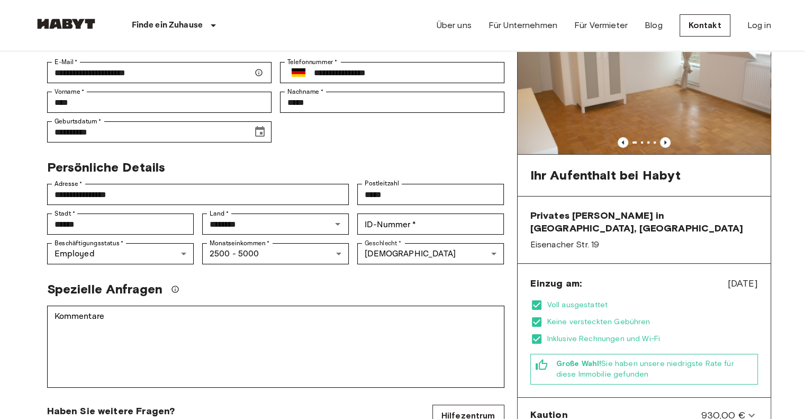
click at [375, 273] on div "Spezielle Anfragen" at bounding box center [272, 285] width 466 height 24
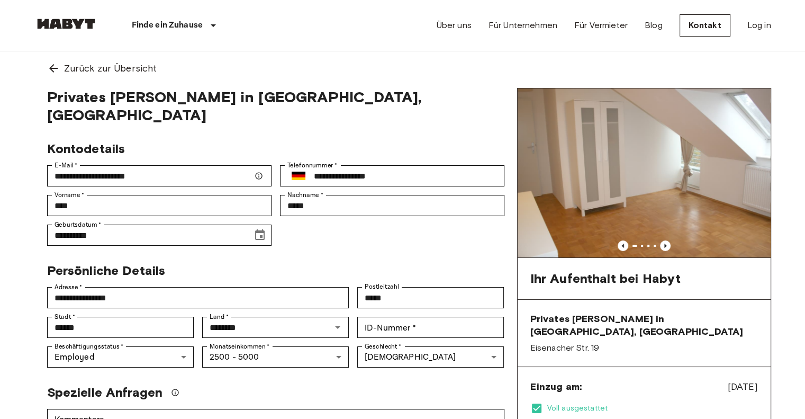
scroll to position [0, 0]
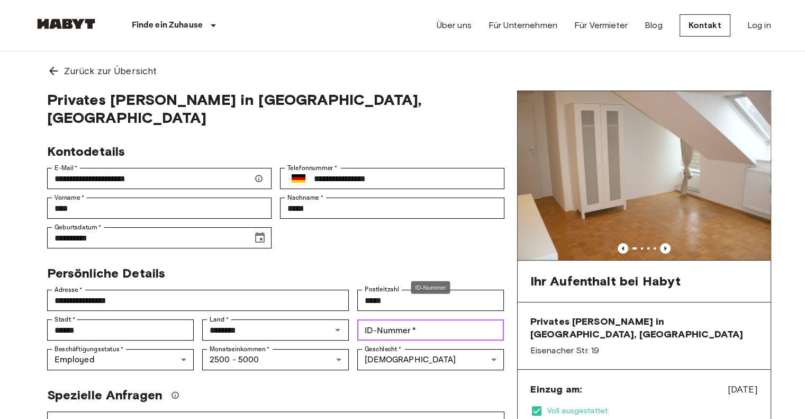
click at [379, 319] on div "ID-Nummer   * ID-Nummer   *" at bounding box center [430, 329] width 147 height 21
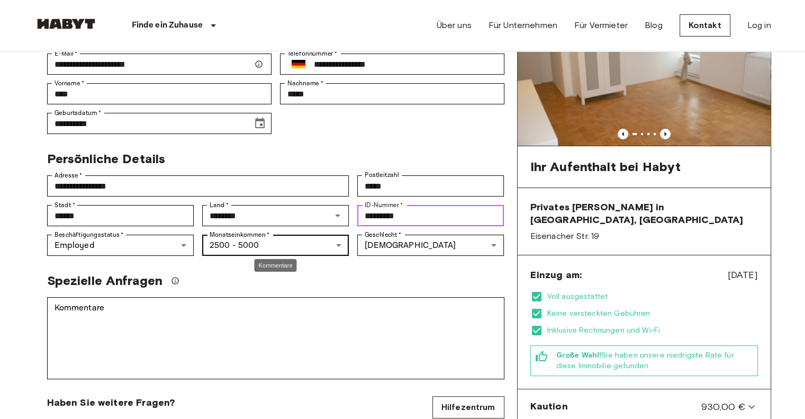
scroll to position [159, 0]
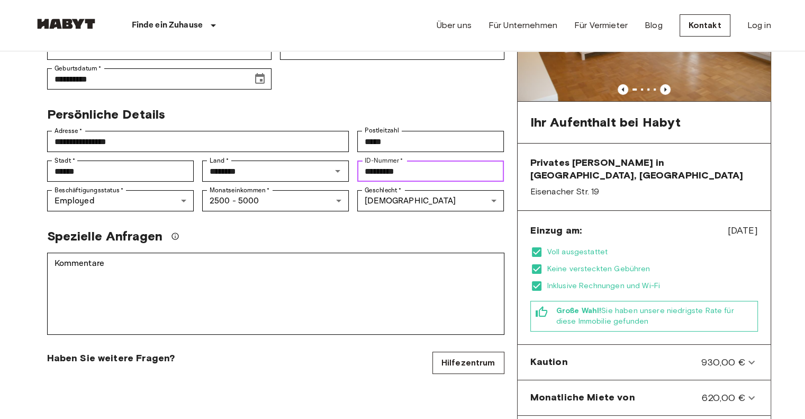
type input "*********"
click at [334, 220] on div "Spezielle Anfragen" at bounding box center [272, 232] width 466 height 24
drag, startPoint x: 328, startPoint y: 170, endPoint x: 32, endPoint y: 163, distance: 296.6
click at [32, 163] on div "**********" at bounding box center [403, 266] width 762 height 746
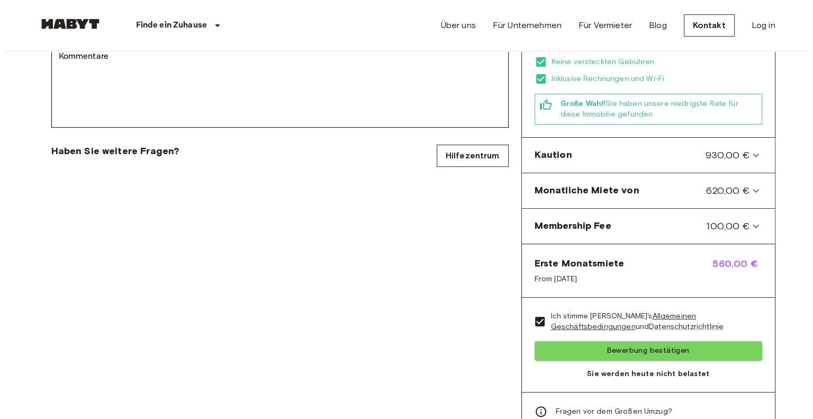
scroll to position [371, 0]
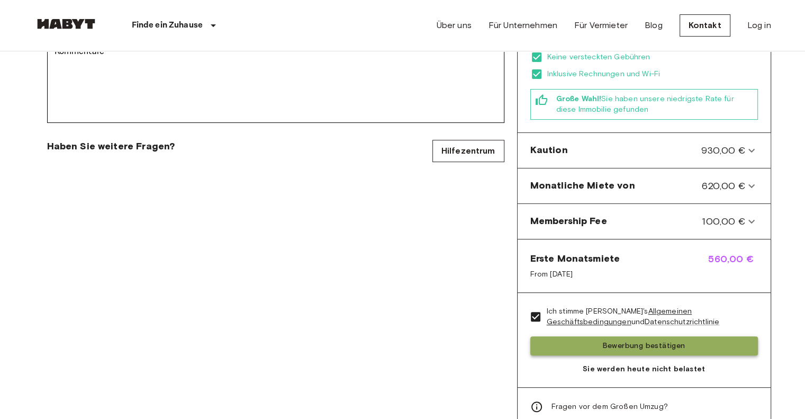
click at [629, 336] on button "Bewerbung bestätigen" at bounding box center [645, 346] width 228 height 20
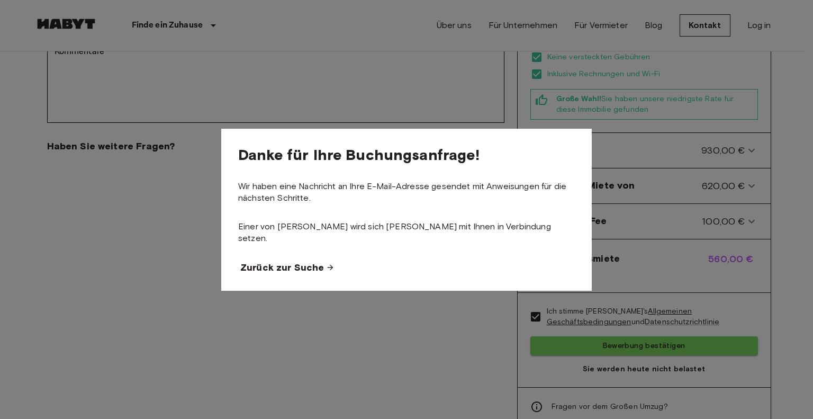
click at [274, 261] on span "Zurück zur Suche" at bounding box center [282, 267] width 84 height 13
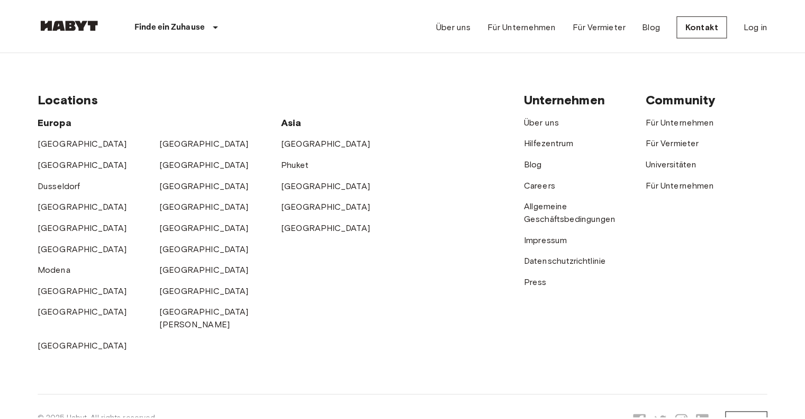
scroll to position [7, 0]
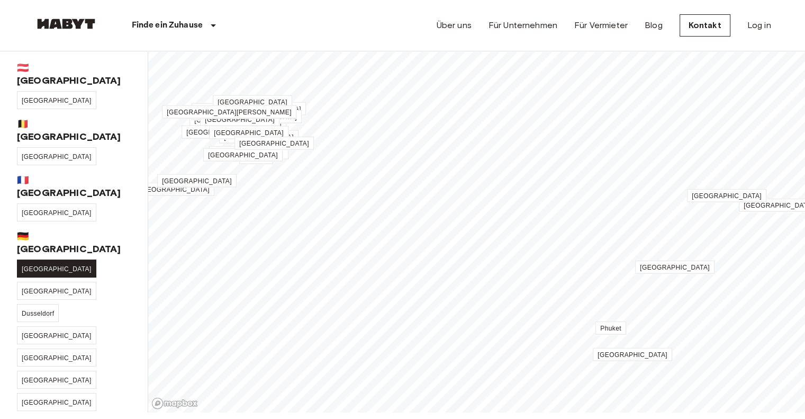
click at [32, 265] on span "[GEOGRAPHIC_DATA]" at bounding box center [57, 268] width 70 height 7
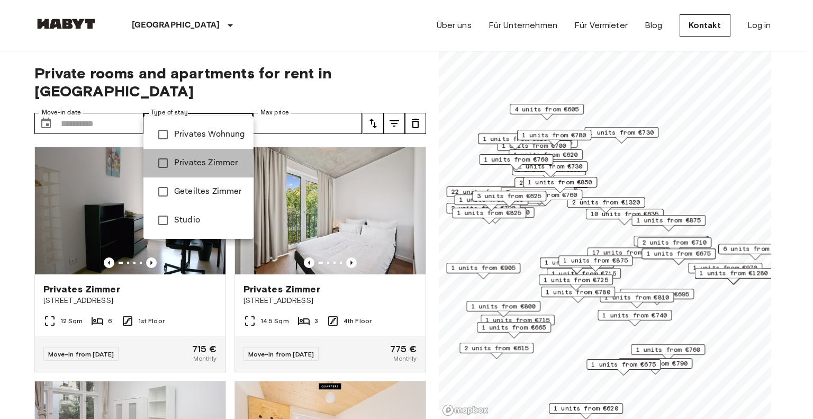
click at [222, 165] on span "Privates Zimmer" at bounding box center [209, 163] width 71 height 13
type input "**********"
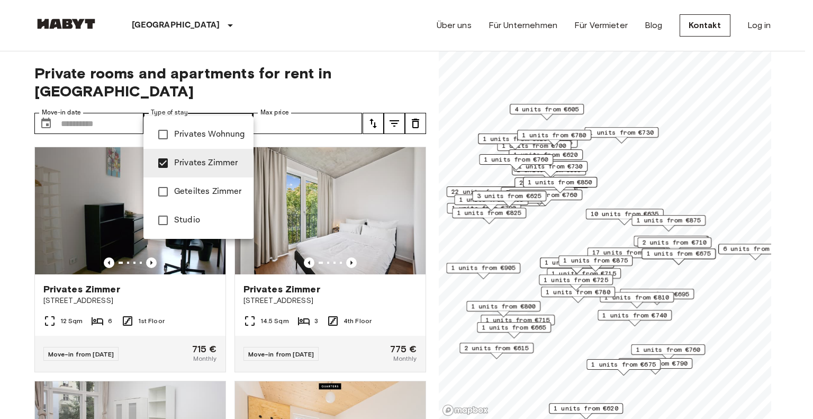
click at [369, 61] on div at bounding box center [406, 209] width 813 height 419
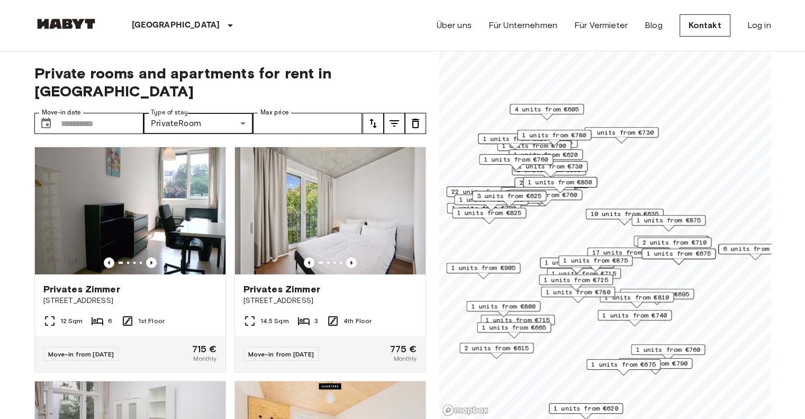
drag, startPoint x: 584, startPoint y: 291, endPoint x: 591, endPoint y: 222, distance: 69.2
click at [589, 51] on div "1 units from €715 1 units from €775 6 units from €620 2 units from €695 10 unit…" at bounding box center [605, 51] width 333 height 0
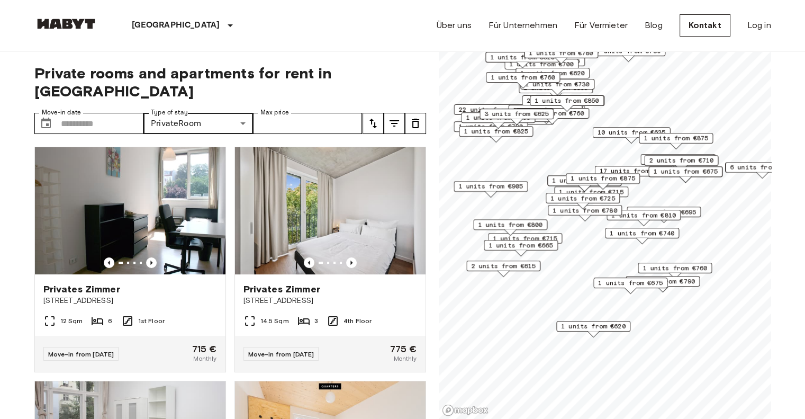
drag, startPoint x: 603, startPoint y: 175, endPoint x: 606, endPoint y: 159, distance: 15.8
click at [606, 174] on span "1 units from €875" at bounding box center [603, 179] width 65 height 10
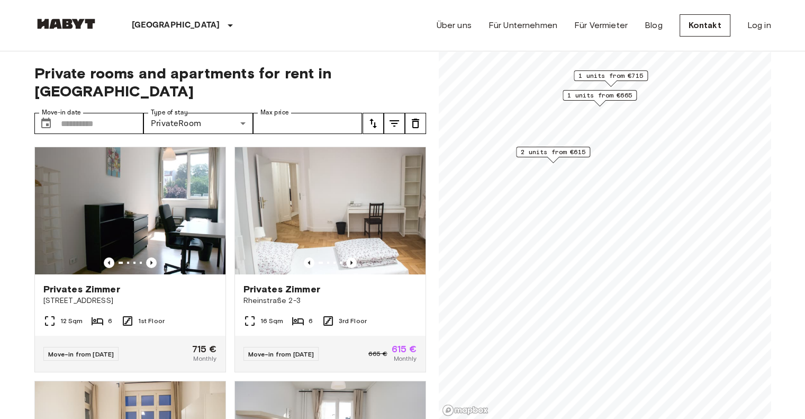
click at [557, 153] on span "2 units from €615" at bounding box center [553, 152] width 65 height 10
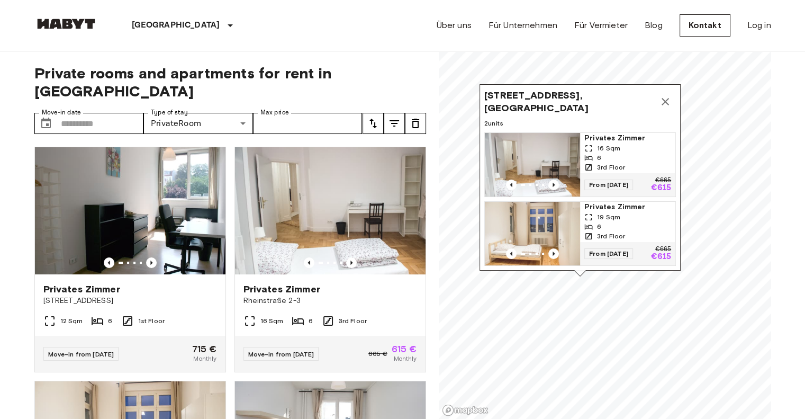
click at [528, 212] on img "Map marker" at bounding box center [532, 234] width 95 height 64
click at [665, 100] on icon "Map marker" at bounding box center [665, 101] width 13 height 13
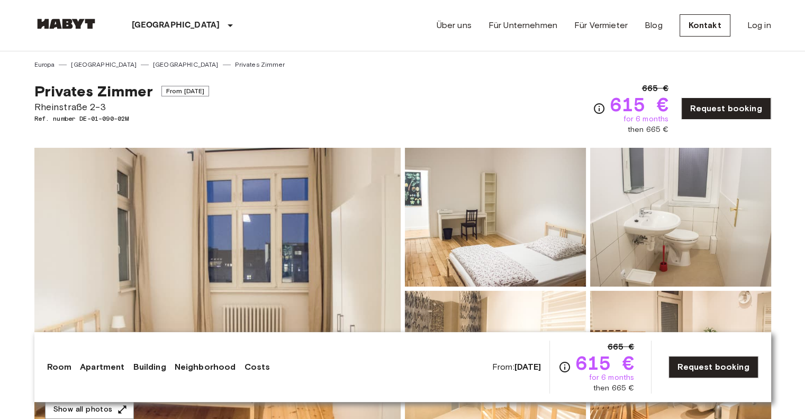
click at [312, 214] on img at bounding box center [217, 289] width 366 height 282
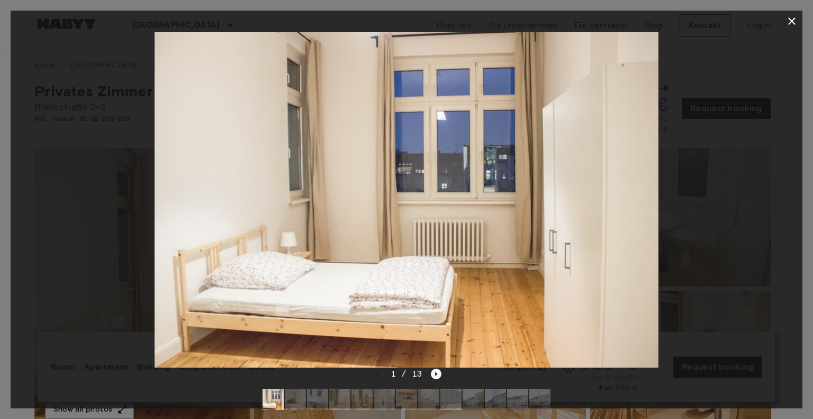
click at [436, 375] on icon "Next image" at bounding box center [436, 374] width 11 height 11
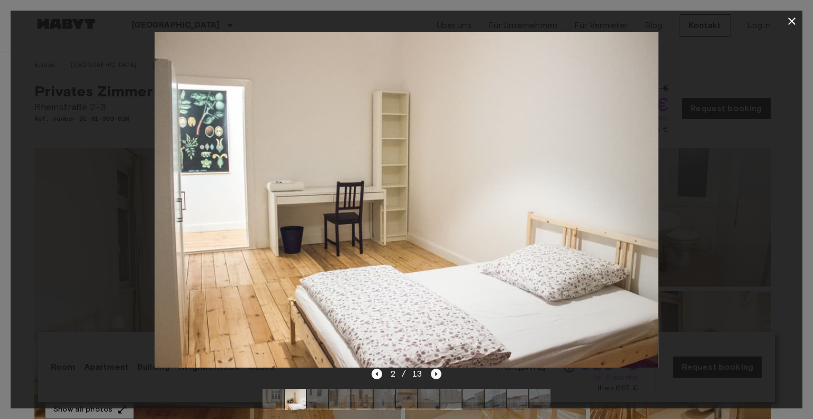
click at [436, 375] on icon "Next image" at bounding box center [436, 374] width 11 height 11
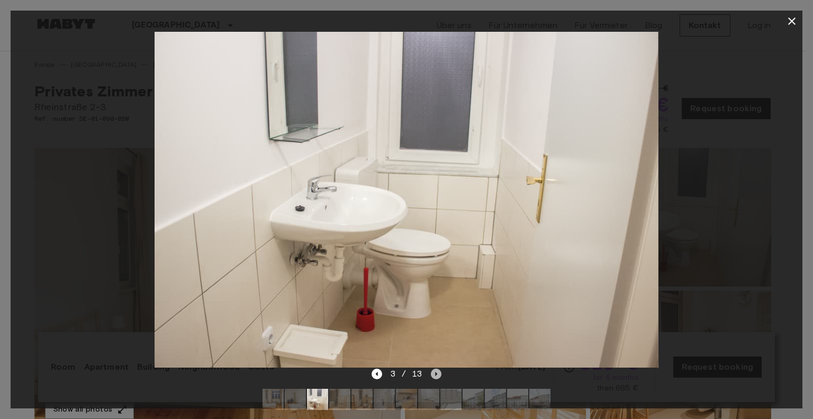
click at [436, 375] on icon "Next image" at bounding box center [436, 374] width 11 height 11
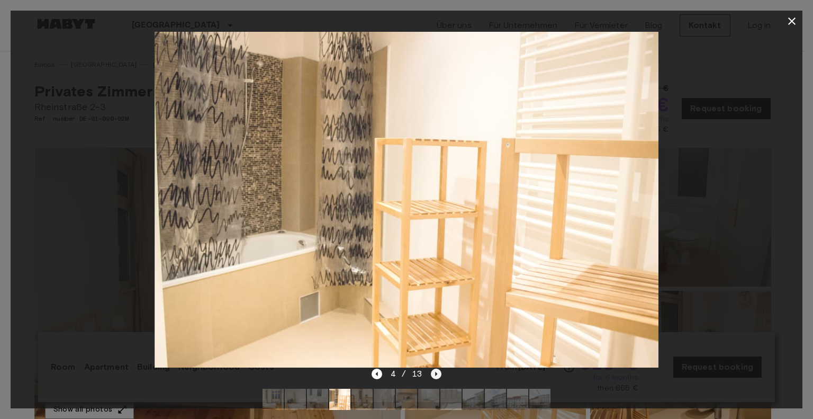
click at [436, 375] on icon "Next image" at bounding box center [436, 374] width 11 height 11
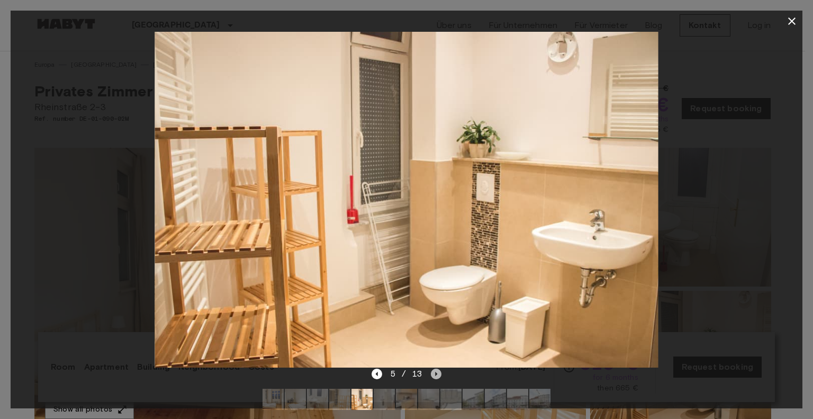
click at [436, 375] on icon "Next image" at bounding box center [436, 374] width 11 height 11
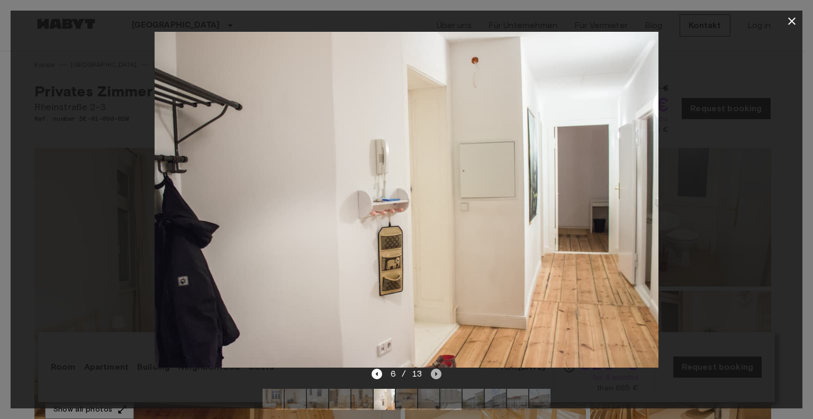
click at [436, 375] on icon "Next image" at bounding box center [436, 374] width 11 height 11
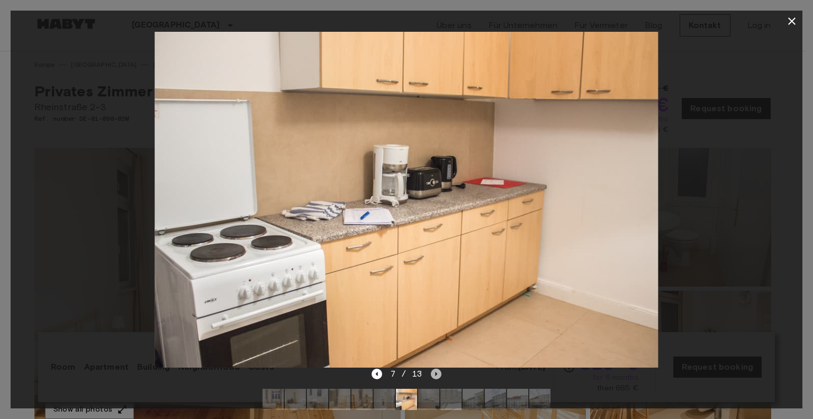
click at [436, 375] on icon "Next image" at bounding box center [436, 374] width 11 height 11
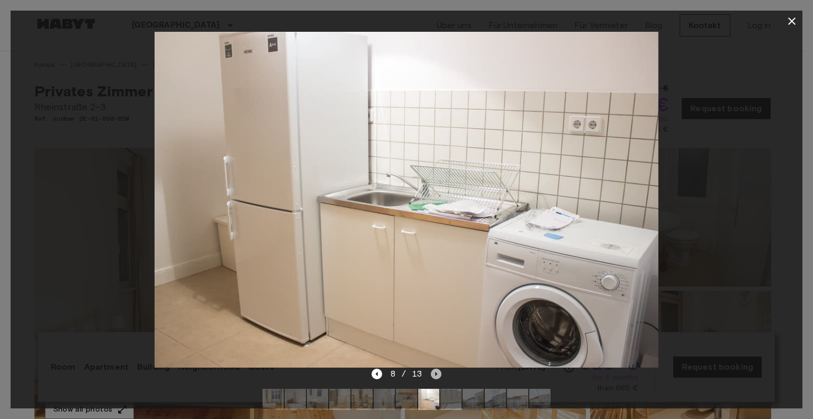
click at [436, 375] on icon "Next image" at bounding box center [436, 374] width 11 height 11
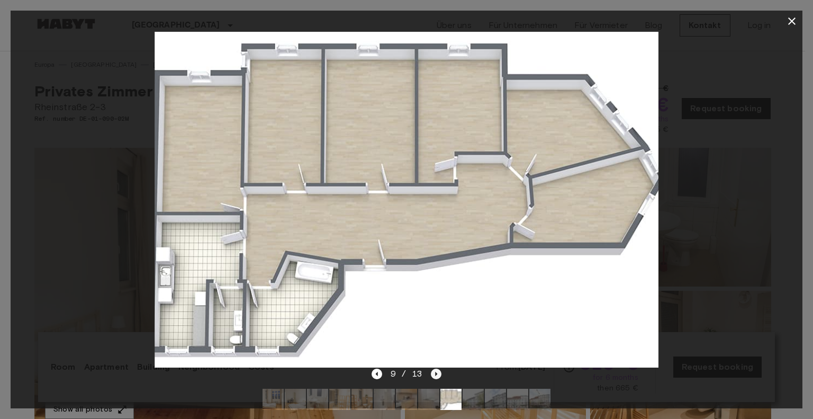
click at [436, 375] on icon "Next image" at bounding box center [436, 374] width 11 height 11
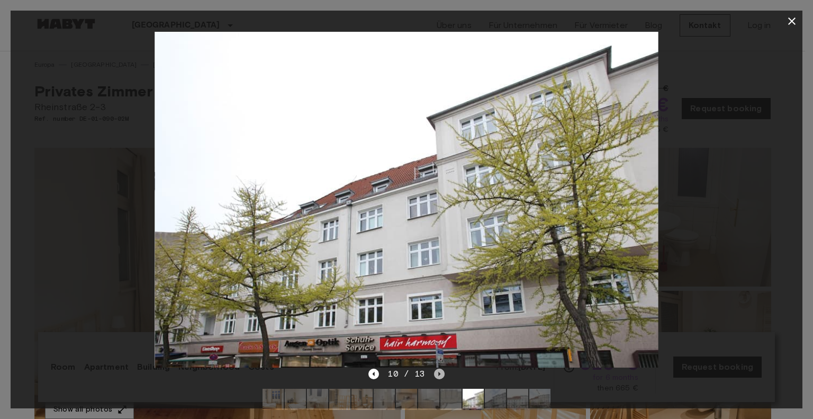
click at [436, 375] on icon "Next image" at bounding box center [439, 374] width 11 height 11
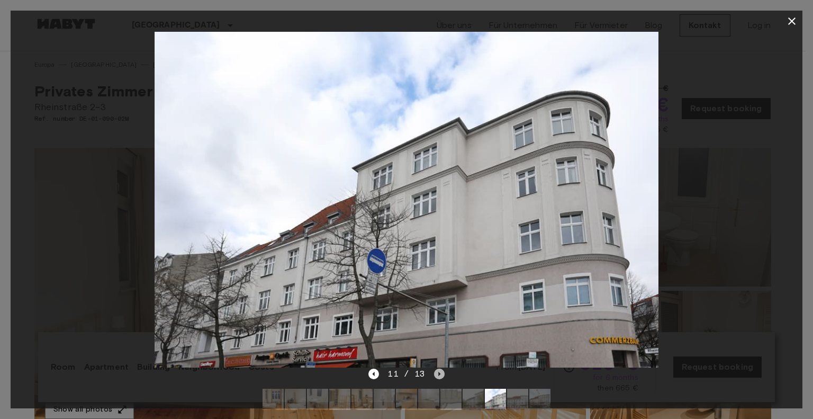
click at [436, 375] on icon "Next image" at bounding box center [439, 374] width 11 height 11
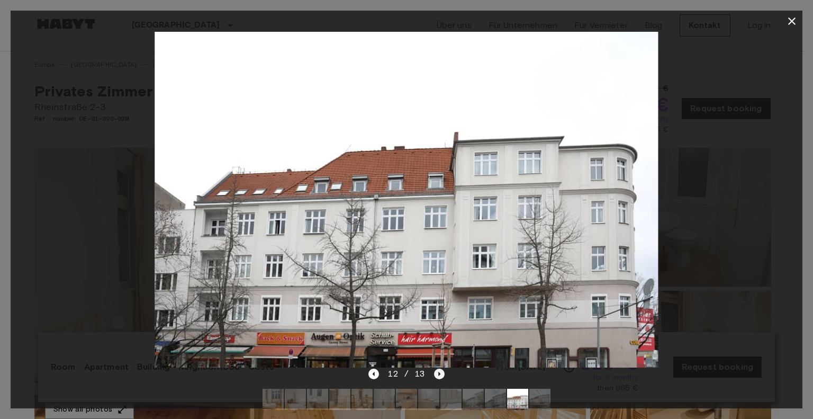
click at [436, 375] on icon "Next image" at bounding box center [439, 374] width 11 height 11
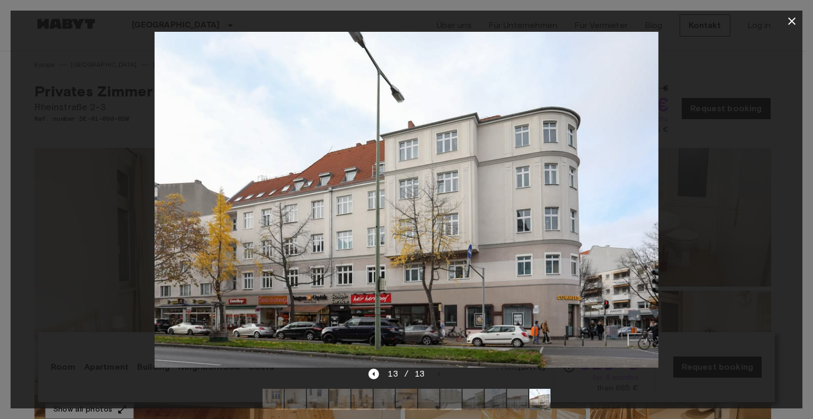
click at [793, 19] on icon "button" at bounding box center [791, 20] width 7 height 7
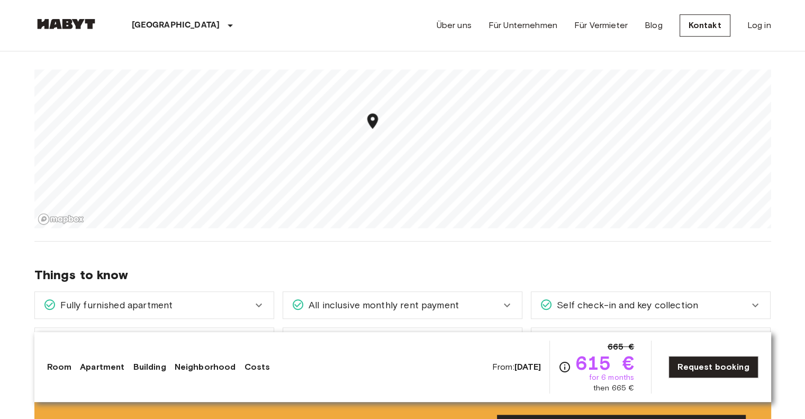
scroll to position [794, 0]
